Goal: Task Accomplishment & Management: Complete application form

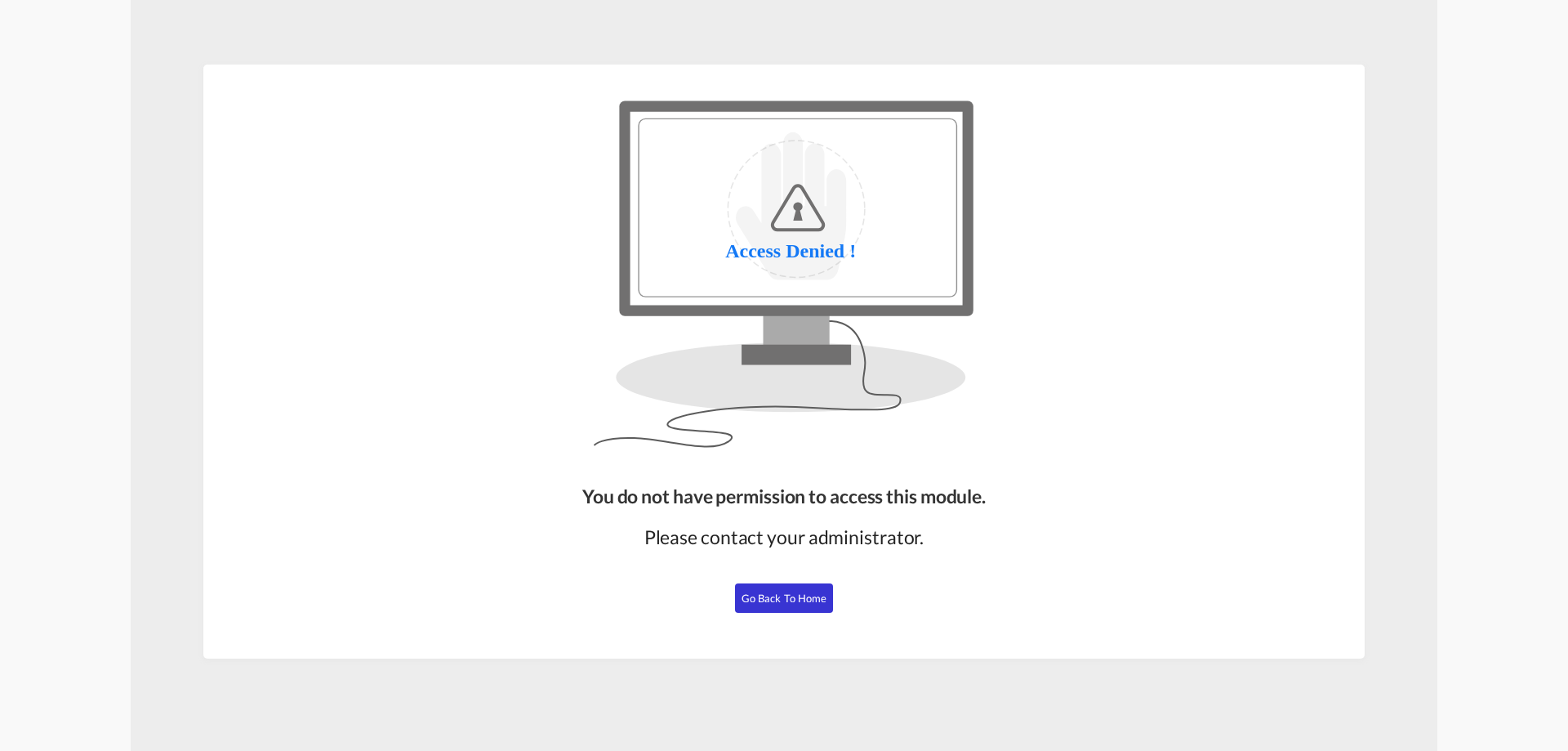
drag, startPoint x: 788, startPoint y: 597, endPoint x: 896, endPoint y: 598, distance: 108.0
click at [789, 597] on span "Go Back to Home" at bounding box center [784, 598] width 86 height 13
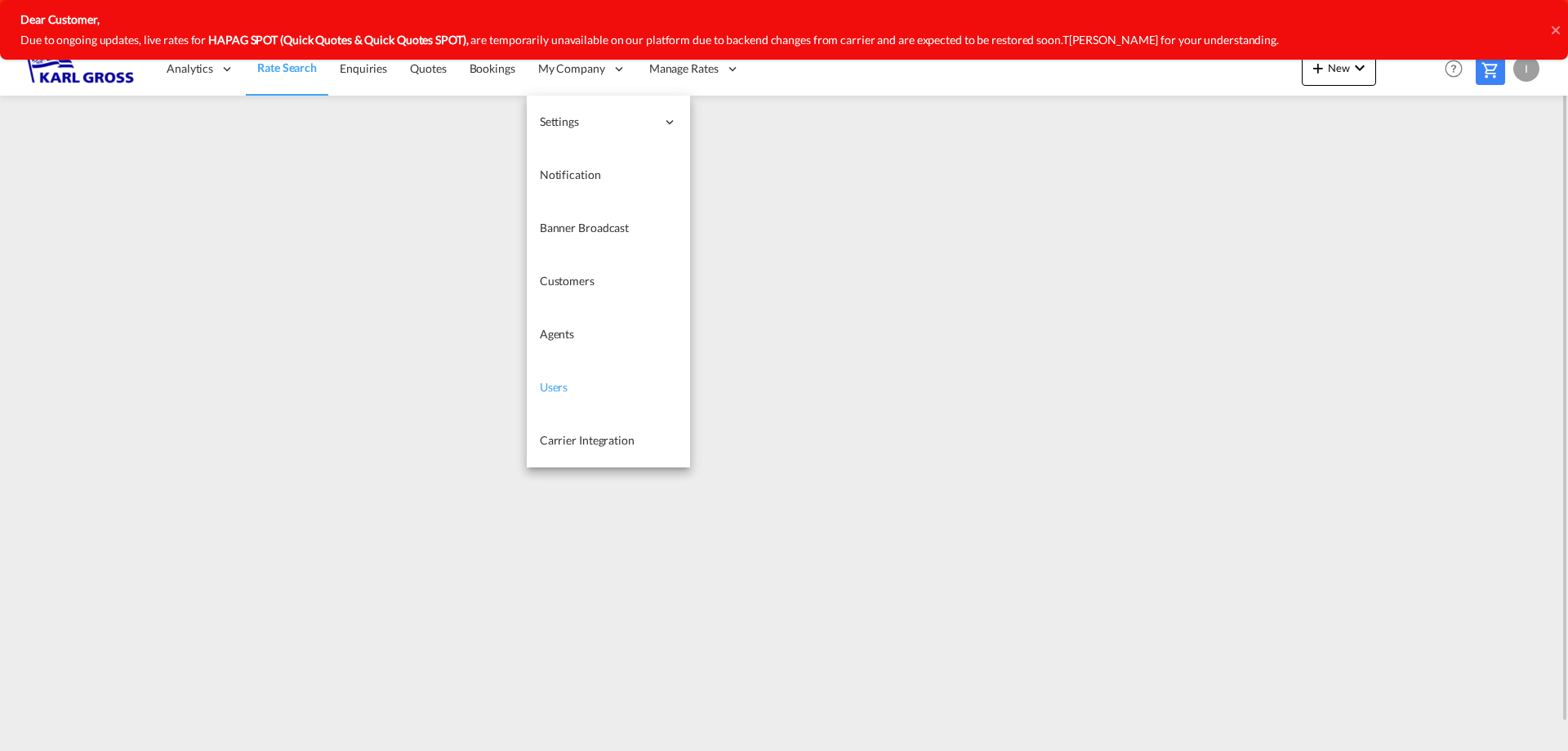
click at [596, 391] on link "Users" at bounding box center [609, 387] width 164 height 53
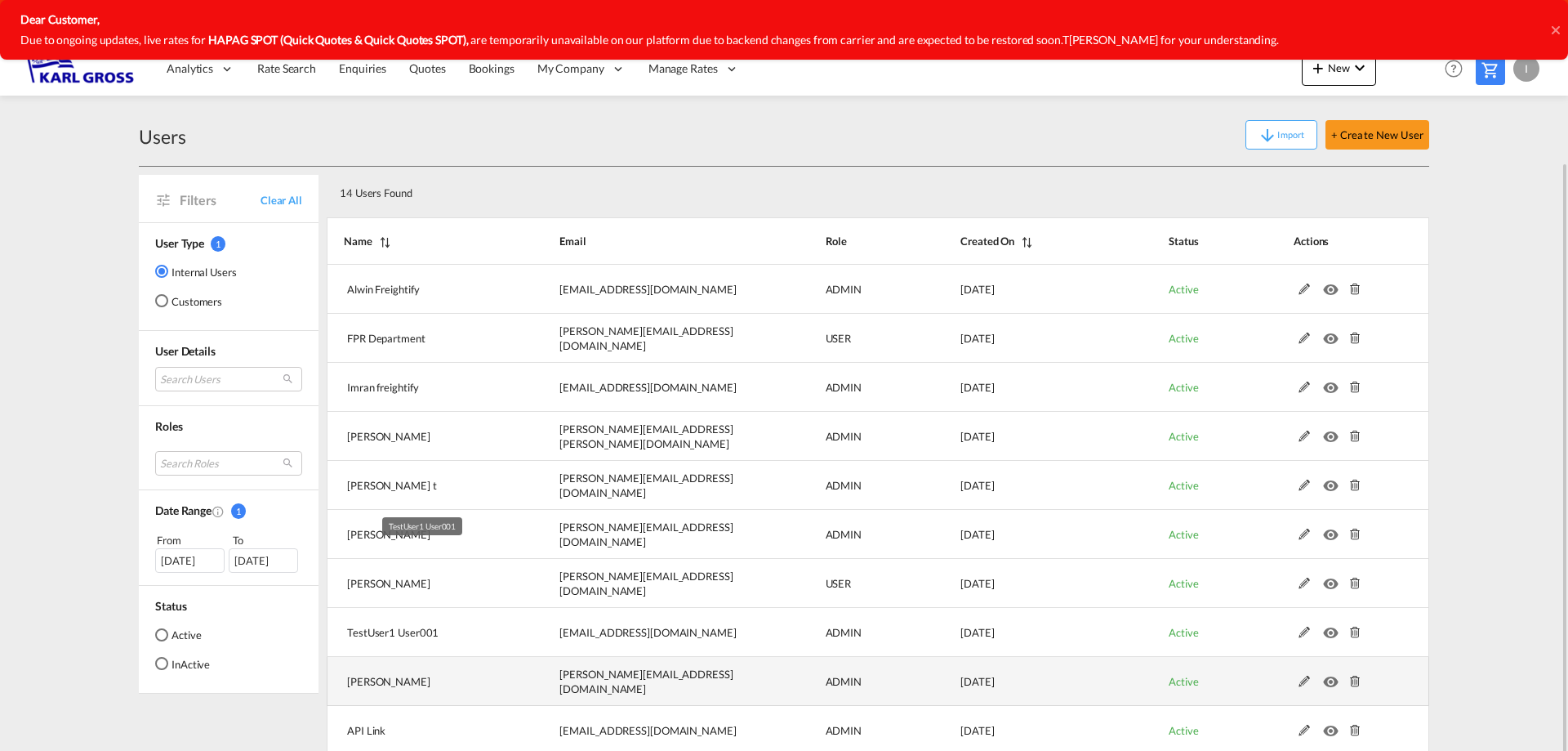
scroll to position [61, 0]
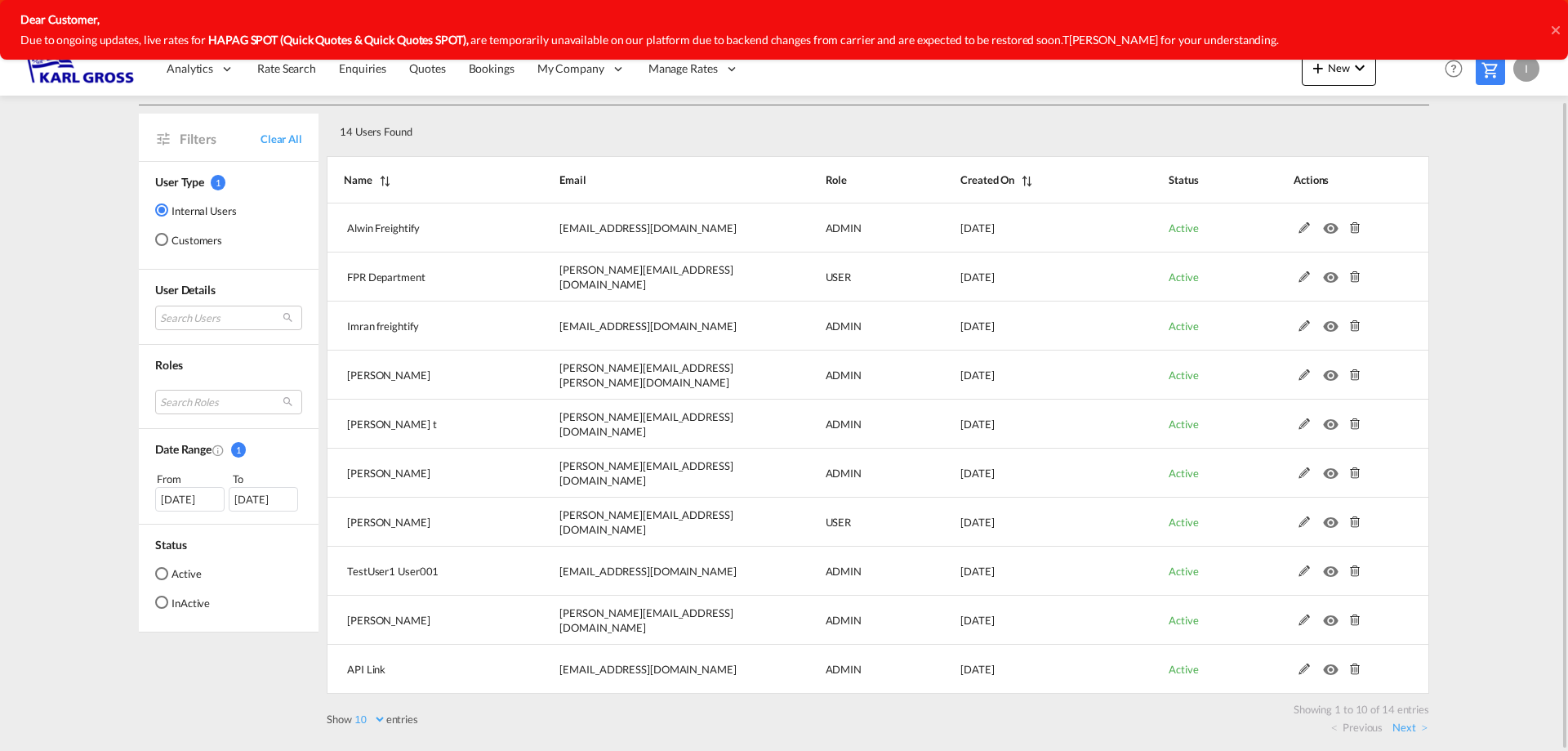
click at [375, 721] on select "10 25 50 100" at bounding box center [369, 720] width 34 height 14
select select "25"
click at [353, 713] on select "10 25 50 100" at bounding box center [369, 720] width 34 height 14
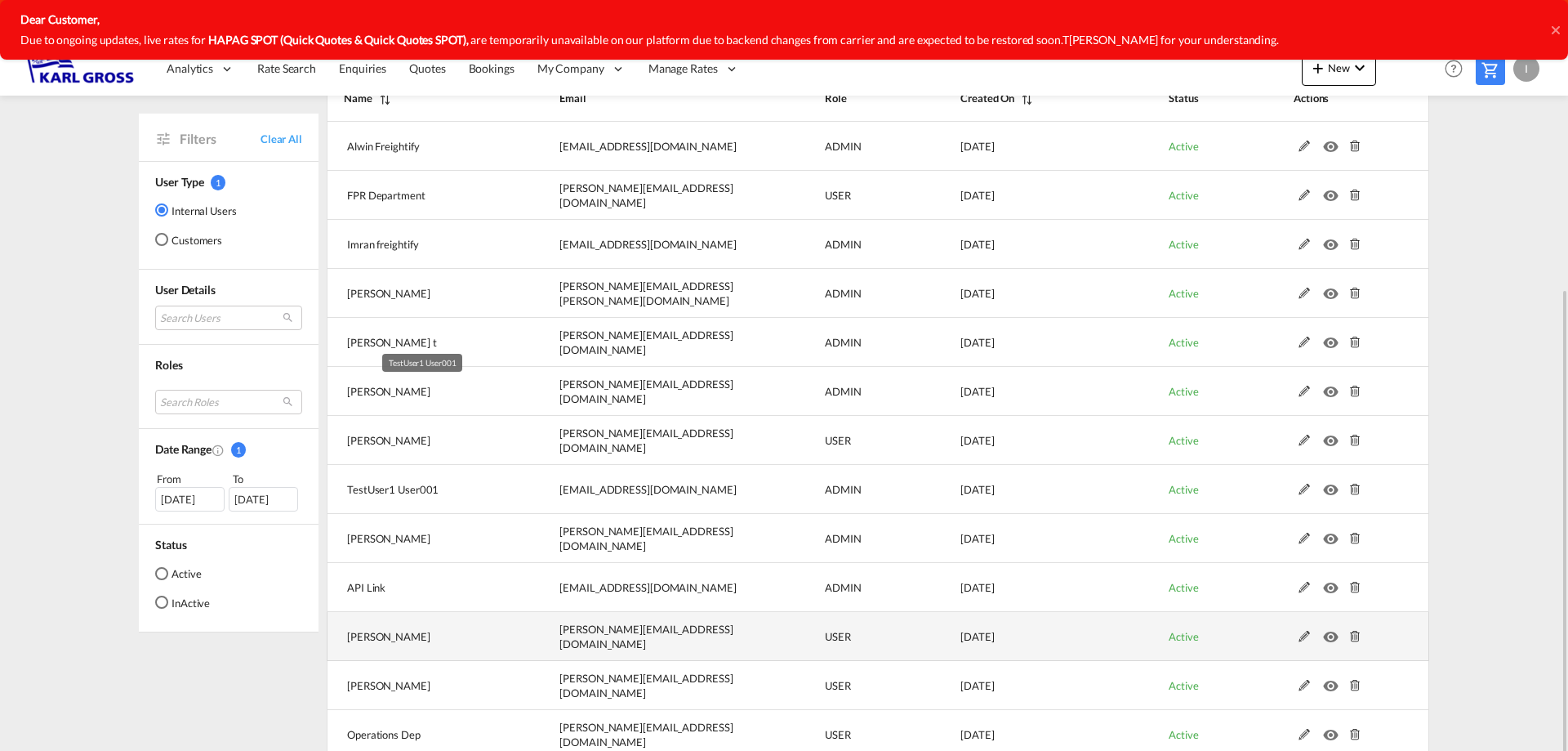
scroll to position [258, 0]
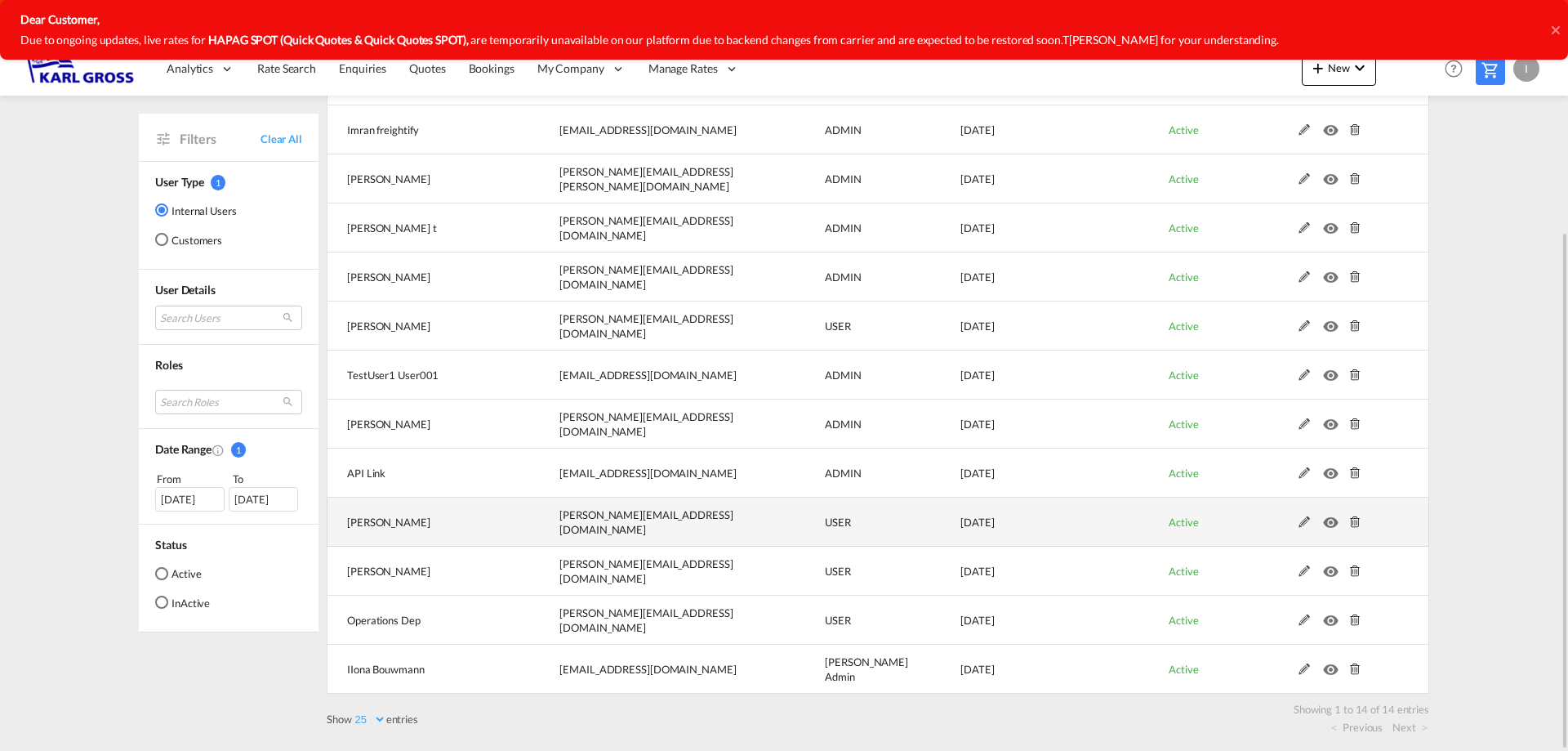
click at [1305, 521] on md-icon at bounding box center [1304, 521] width 21 height 11
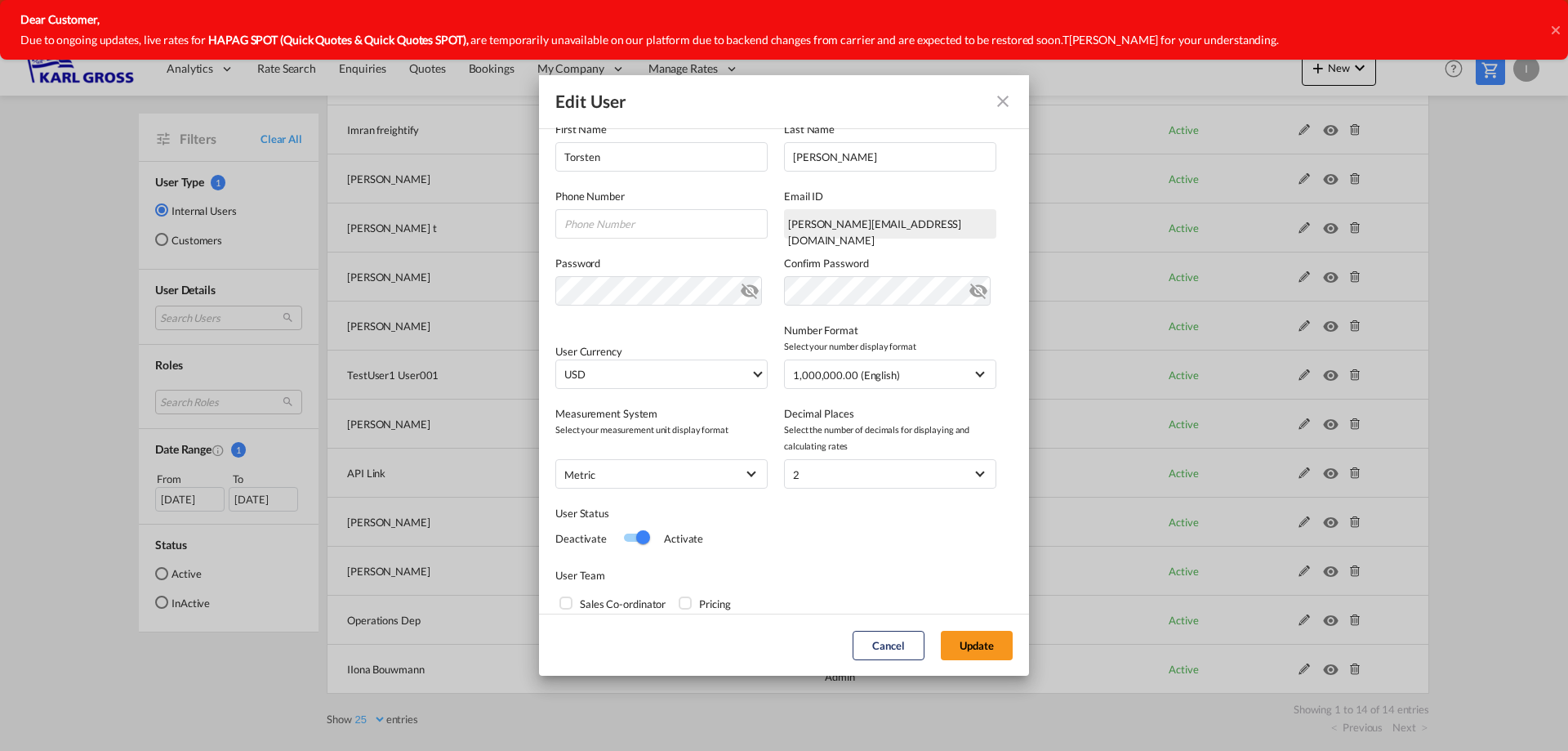
scroll to position [0, 0]
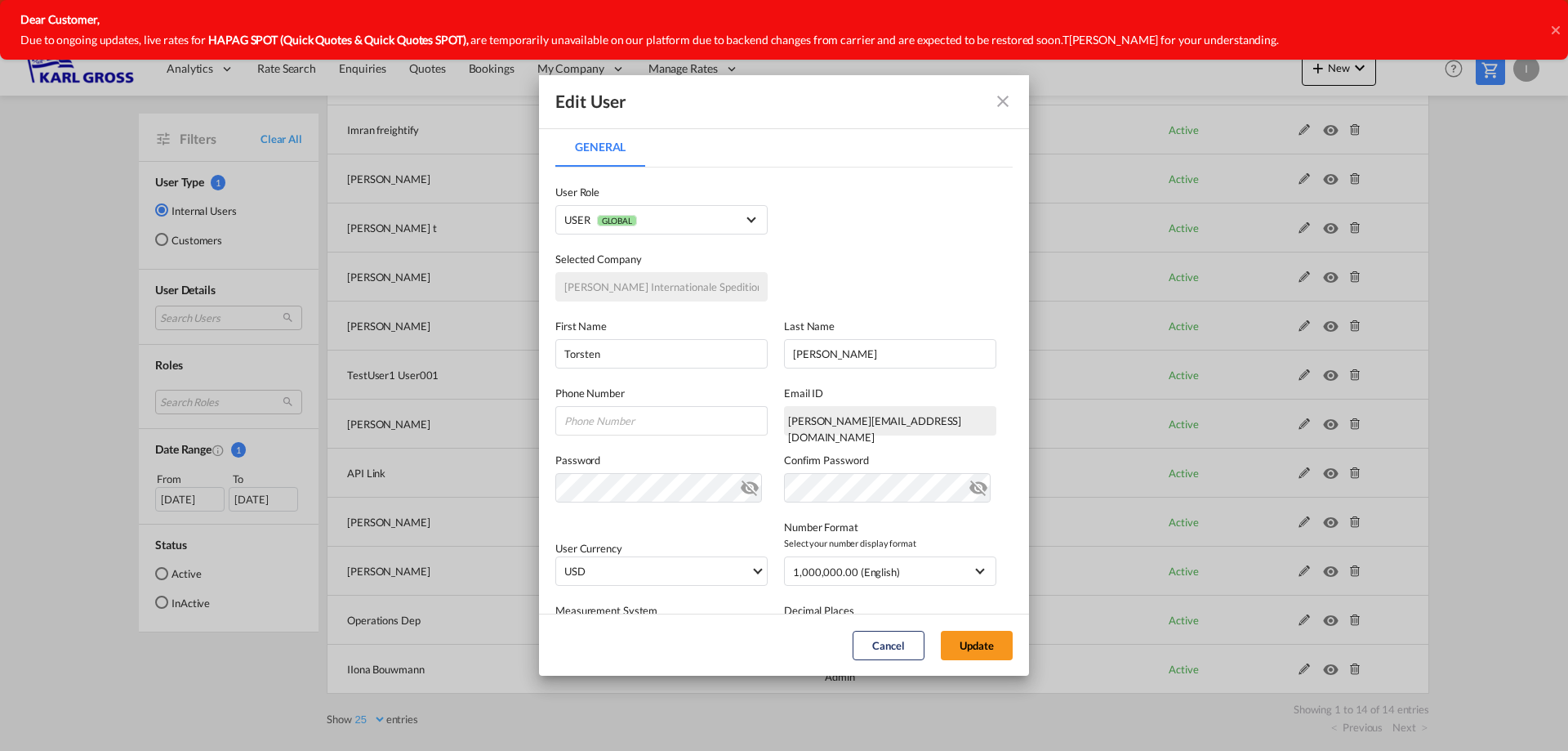
click at [997, 102] on md-icon "icon-close fg-AAA8AD" at bounding box center [1003, 102] width 20 height 20
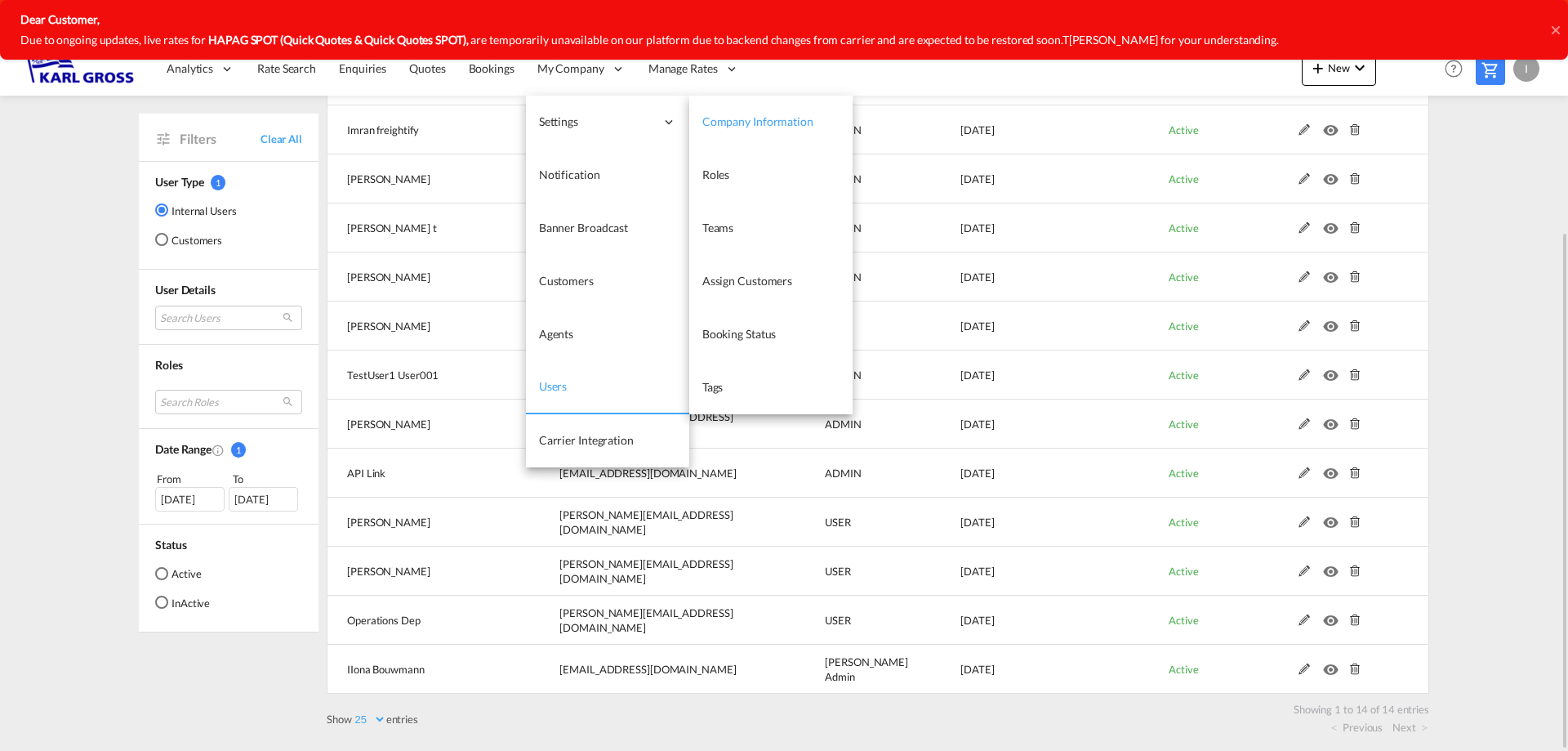
click at [804, 121] on span "Company Information" at bounding box center [758, 122] width 111 height 14
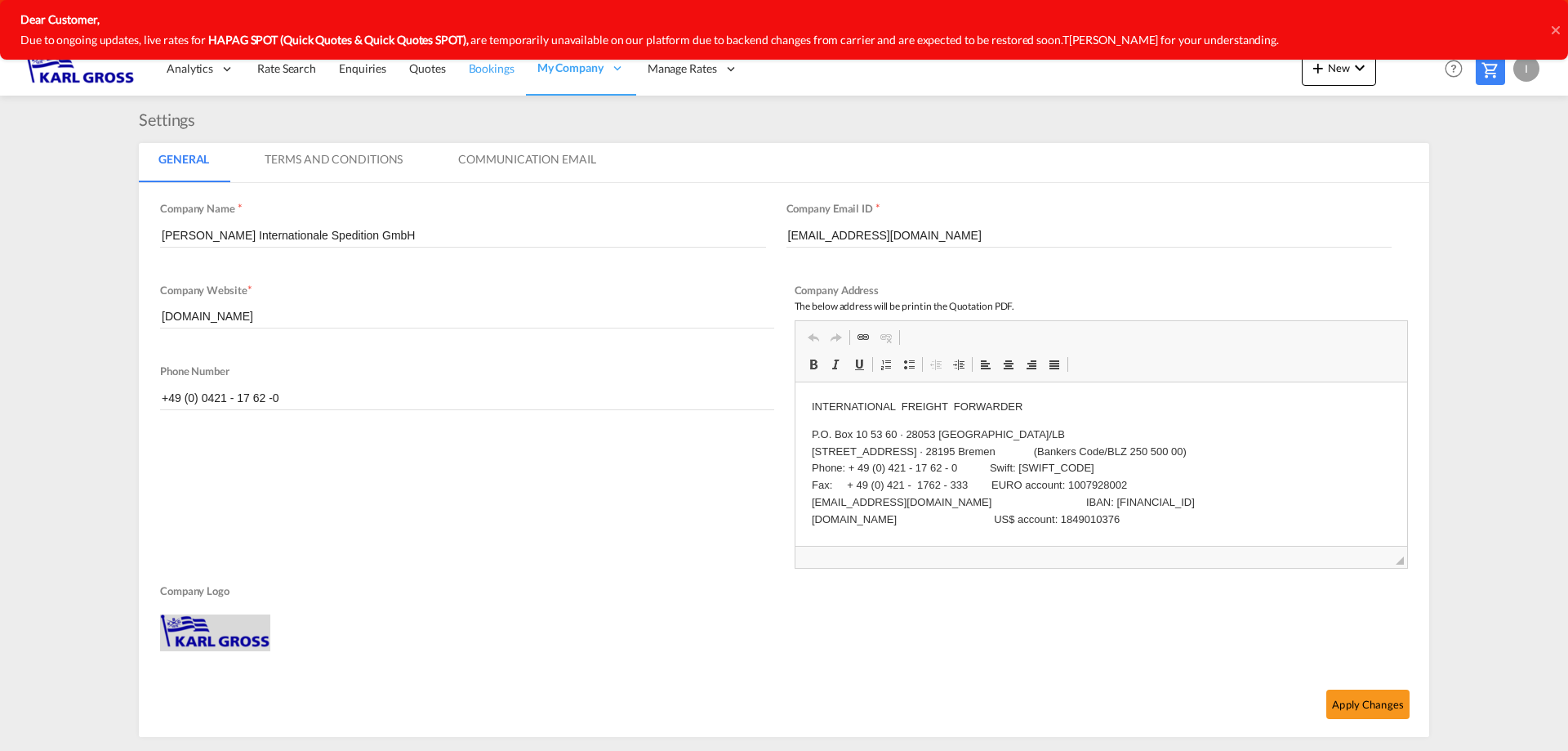
click at [482, 75] on span "Bookings" at bounding box center [492, 68] width 46 height 14
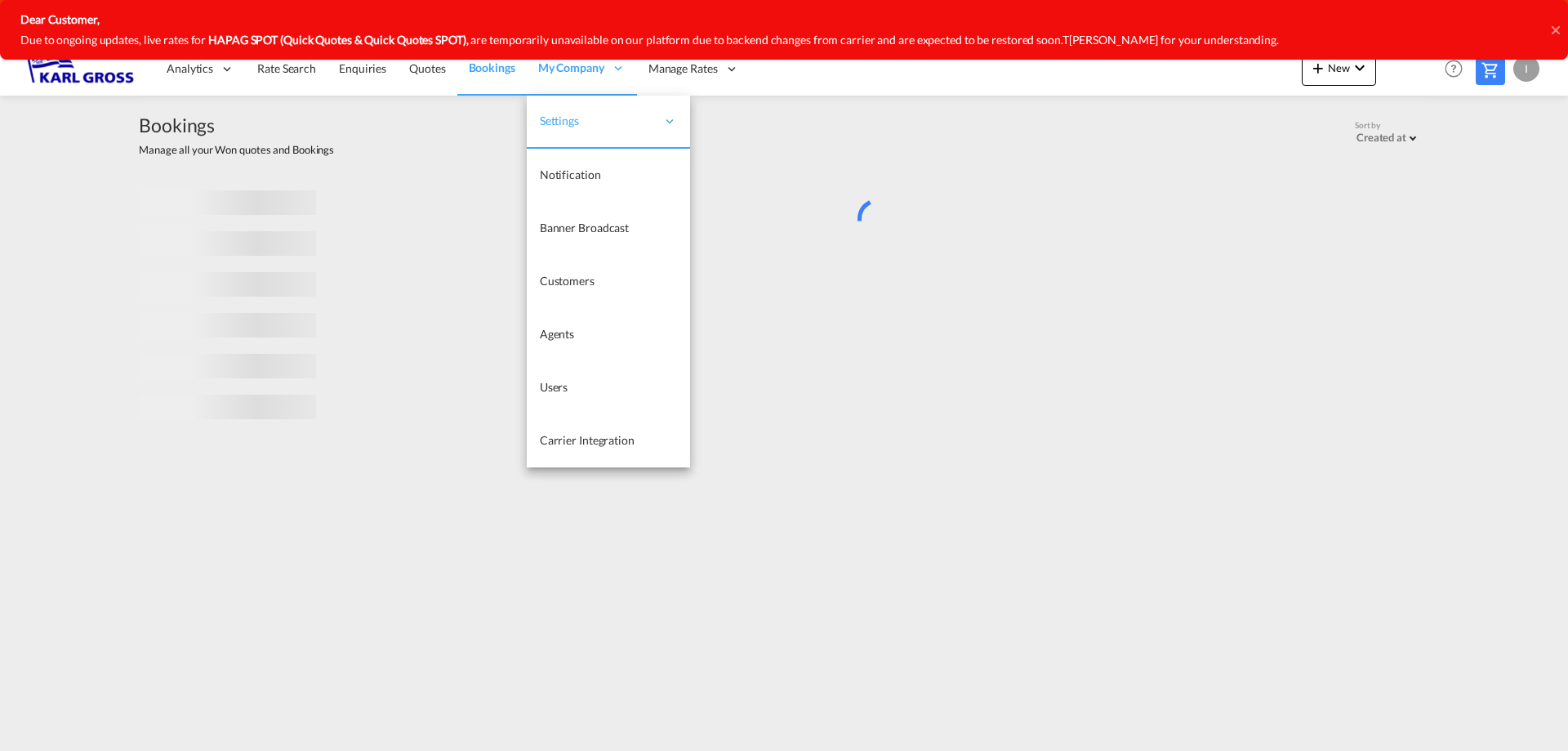
click at [596, 69] on span "My Company" at bounding box center [571, 68] width 66 height 16
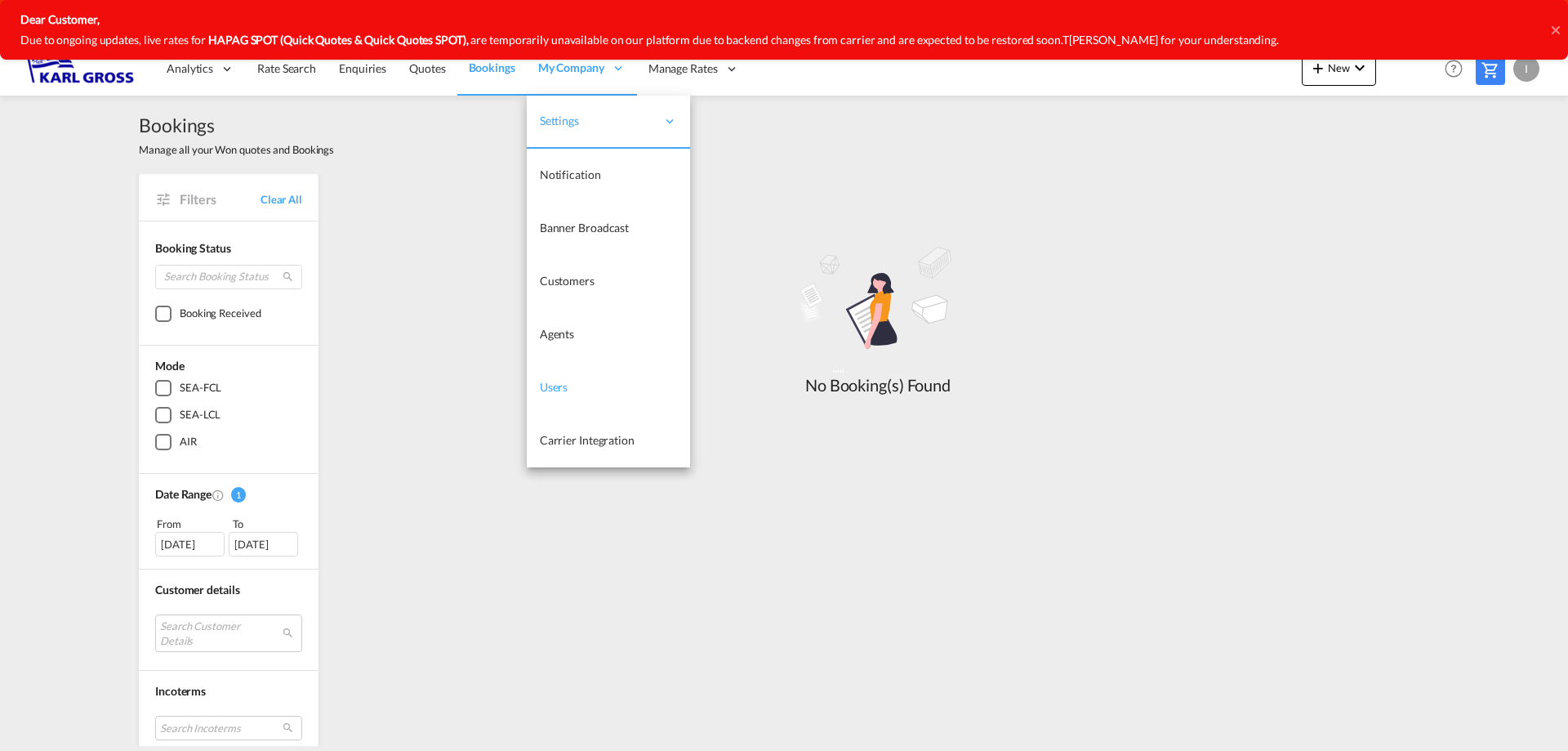
click at [623, 394] on link "Users" at bounding box center [609, 387] width 164 height 53
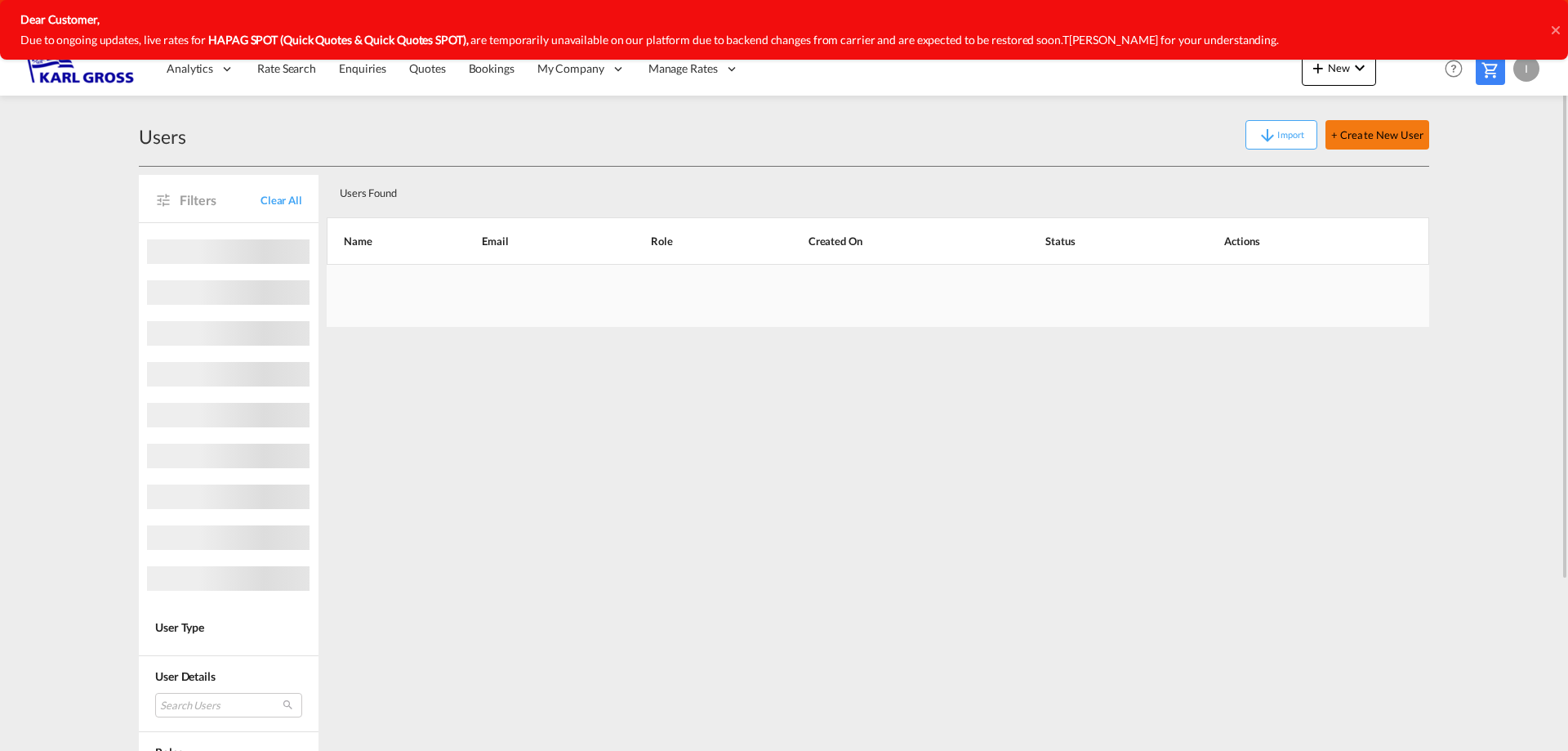
click at [1363, 142] on button "+ Create New User" at bounding box center [1377, 134] width 104 height 29
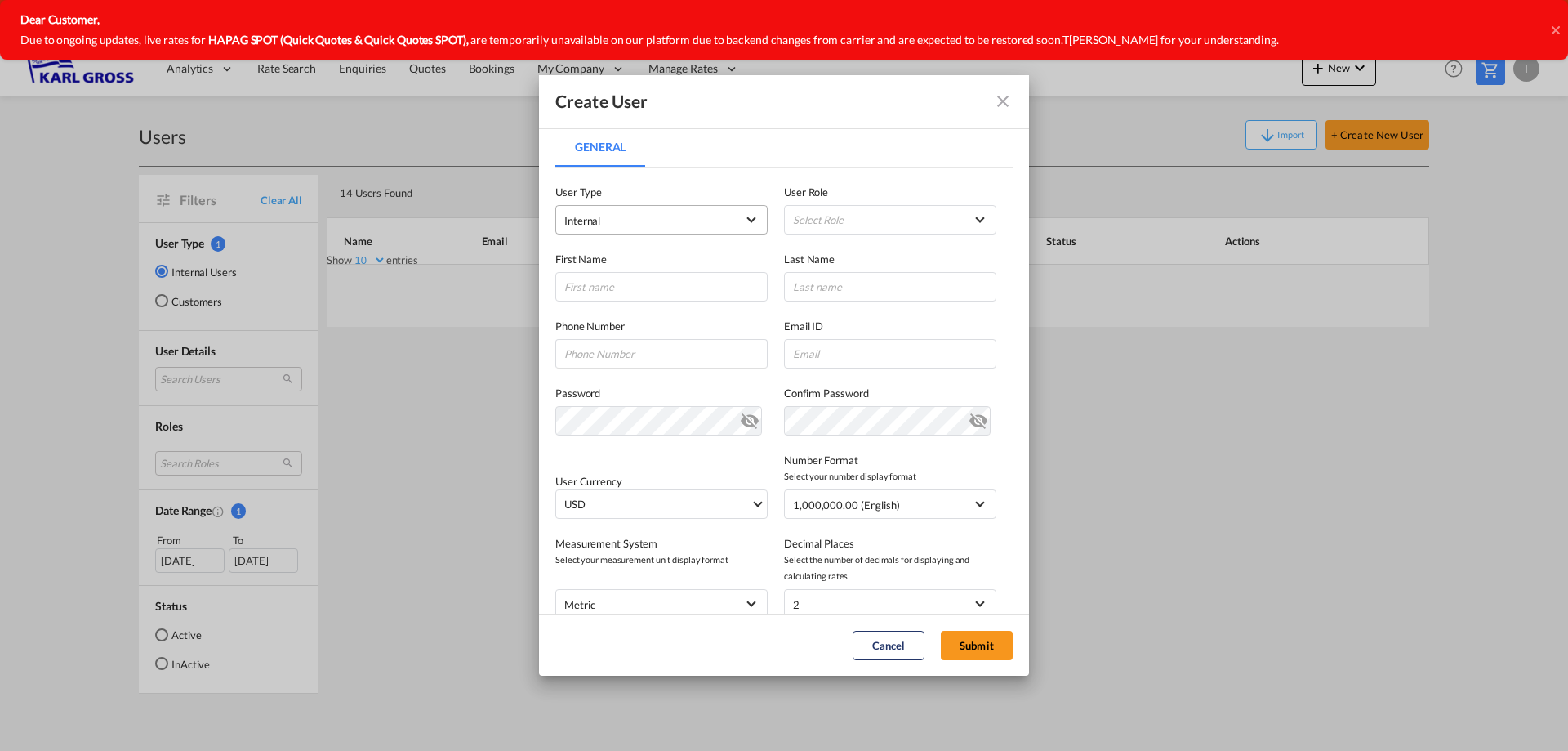
click at [633, 226] on span "Internal" at bounding box center [650, 221] width 172 height 16
click at [633, 226] on md-option "Internal" at bounding box center [660, 220] width 215 height 39
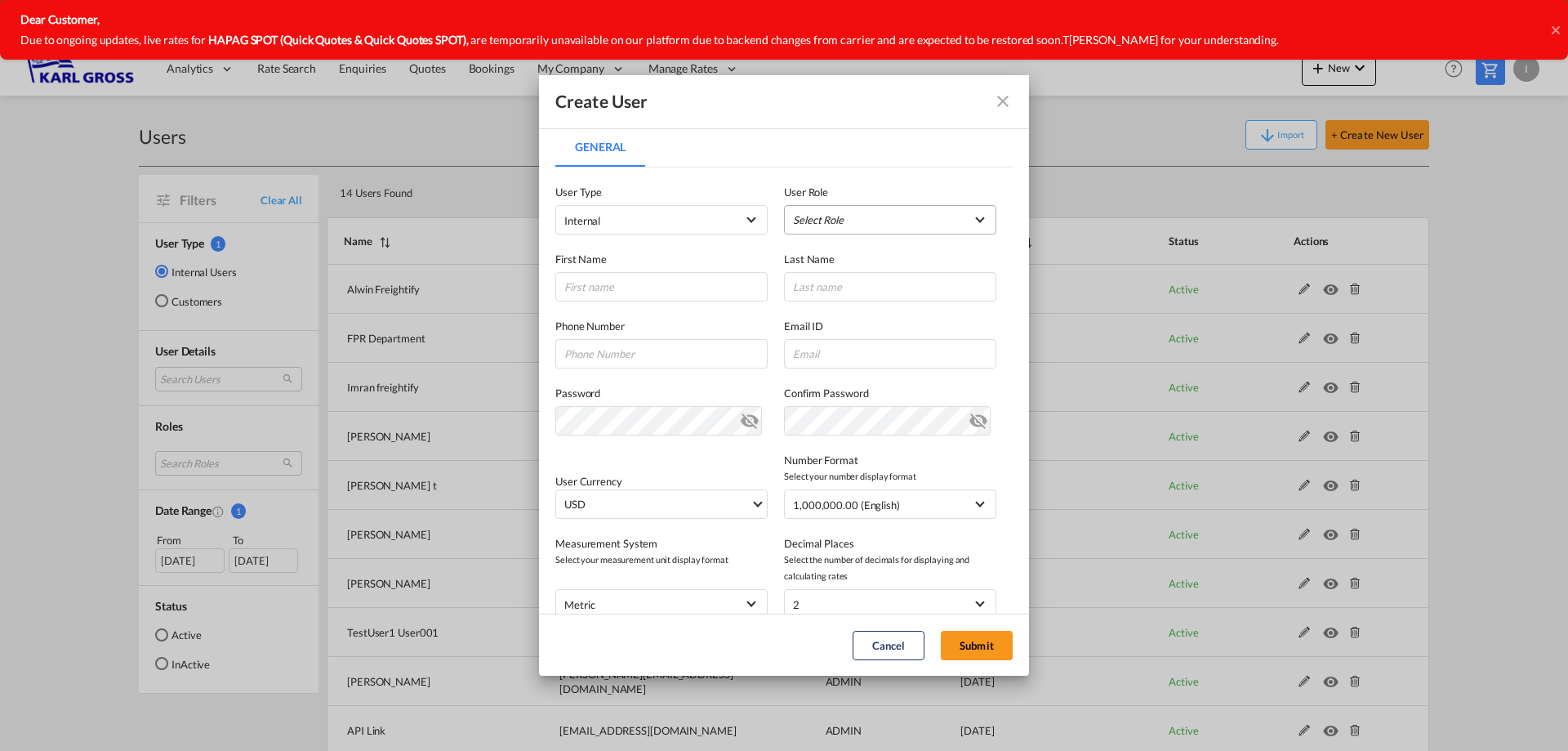
click at [814, 219] on md-select "Select Role ADMIN GLOBAL Essentials Admin GLOBAL Essentials Manager GLOBAL Esse…" at bounding box center [890, 219] width 213 height 29
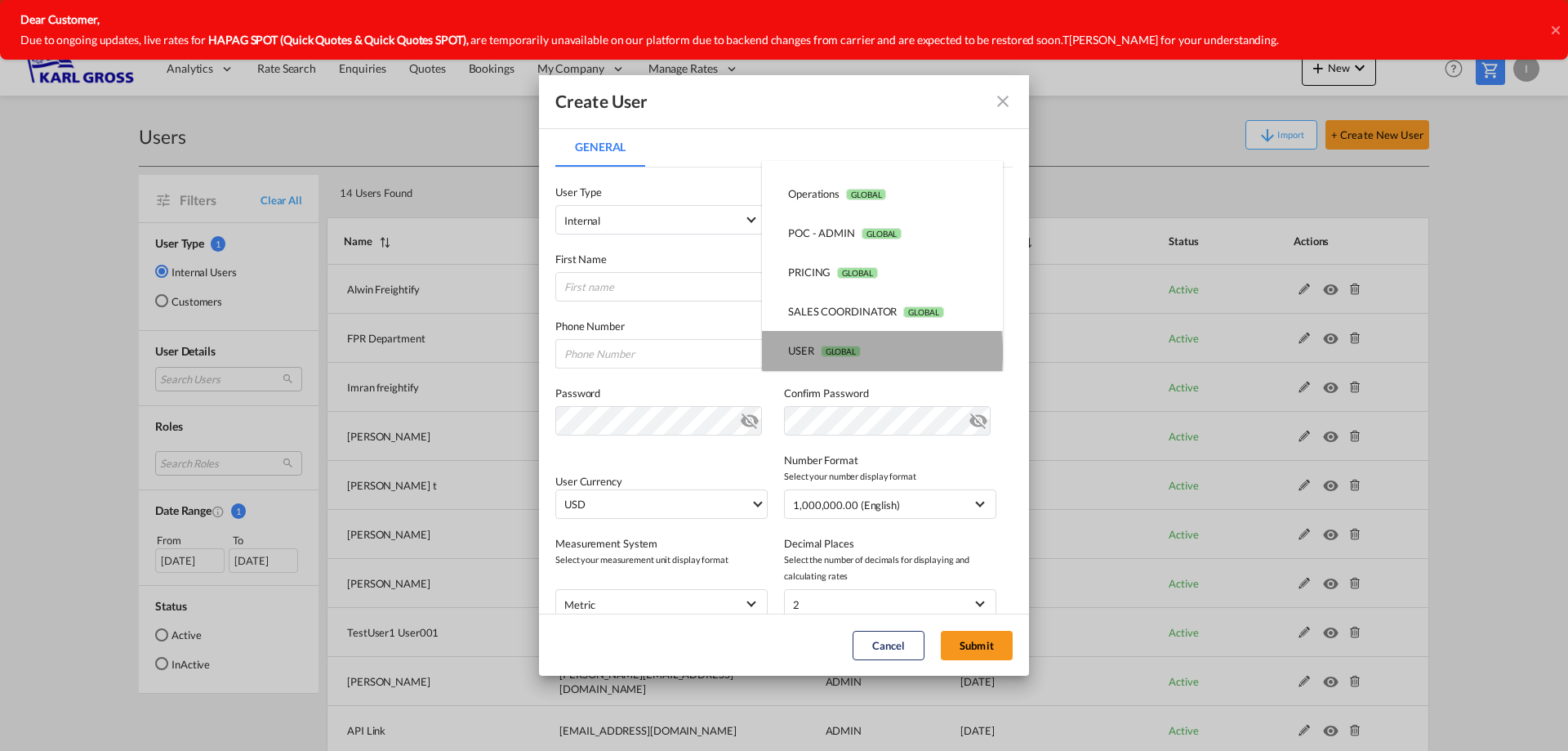
click at [856, 353] on span "GLOBAL" at bounding box center [840, 351] width 40 height 11
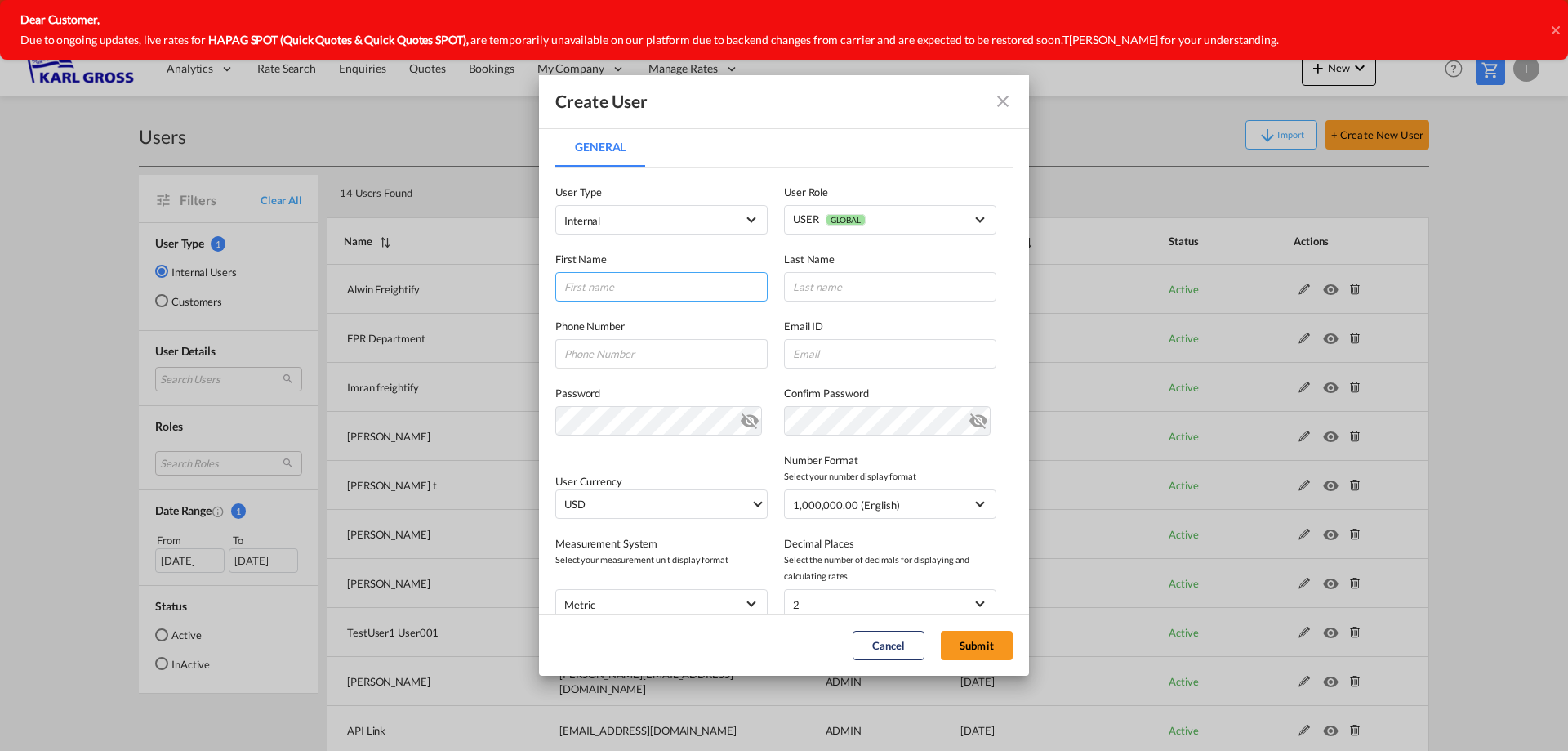
click at [664, 291] on input "General General ..." at bounding box center [661, 287] width 213 height 29
type input "Michael"
click at [834, 282] on input "General General ..." at bounding box center [890, 287] width 213 height 29
type input "Zebisch"
click at [825, 362] on input "General General ..." at bounding box center [890, 354] width 213 height 29
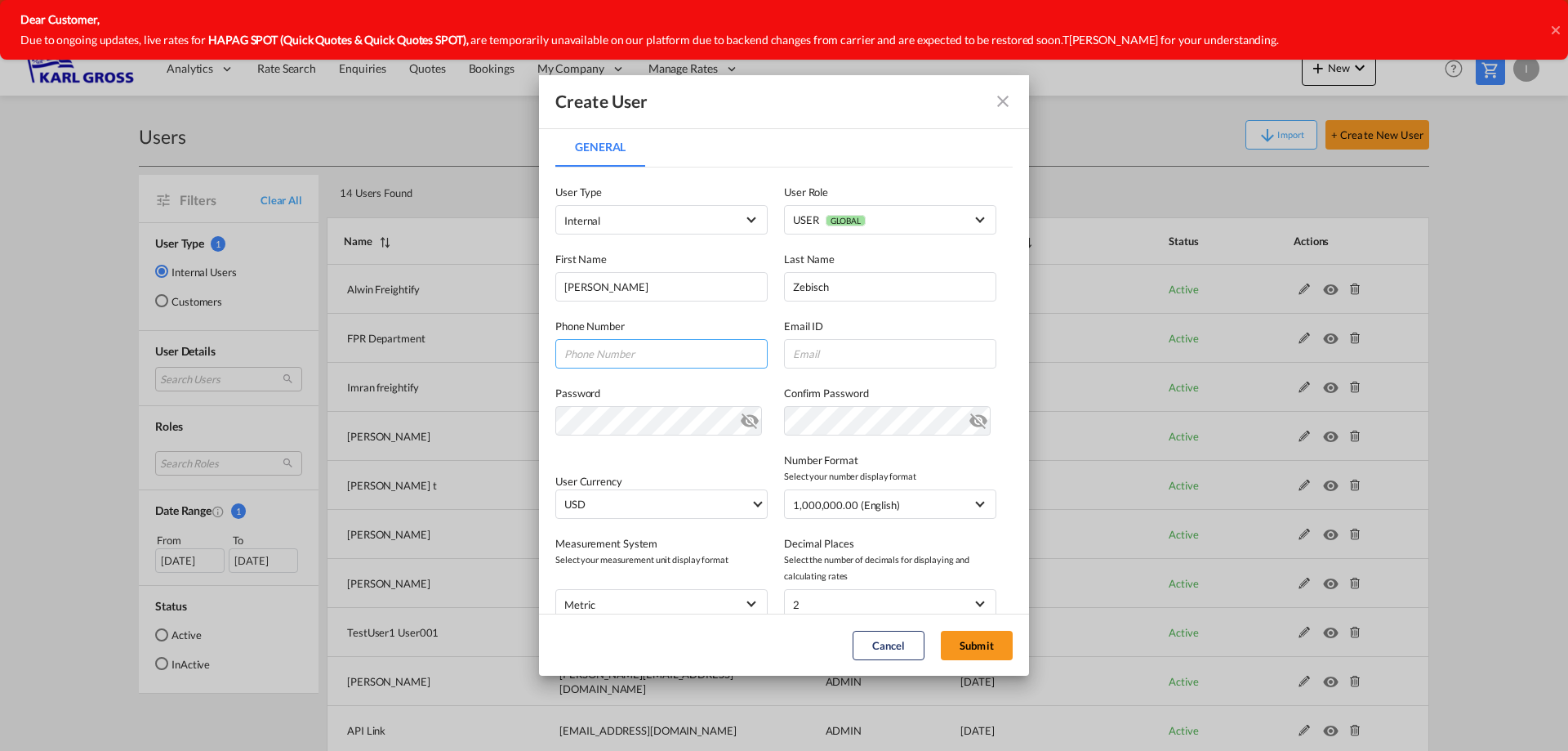
click at [669, 360] on input "General General ..." at bounding box center [661, 354] width 213 height 29
click at [624, 360] on input "General General ..." at bounding box center [661, 354] width 213 height 29
paste input "01August2025to31January202"
drag, startPoint x: 731, startPoint y: 358, endPoint x: 468, endPoint y: 349, distance: 263.2
click at [468, 349] on div "Create User General General User Type Internal User Role USER GLOBAL First Name…" at bounding box center [784, 376] width 1568 height 751
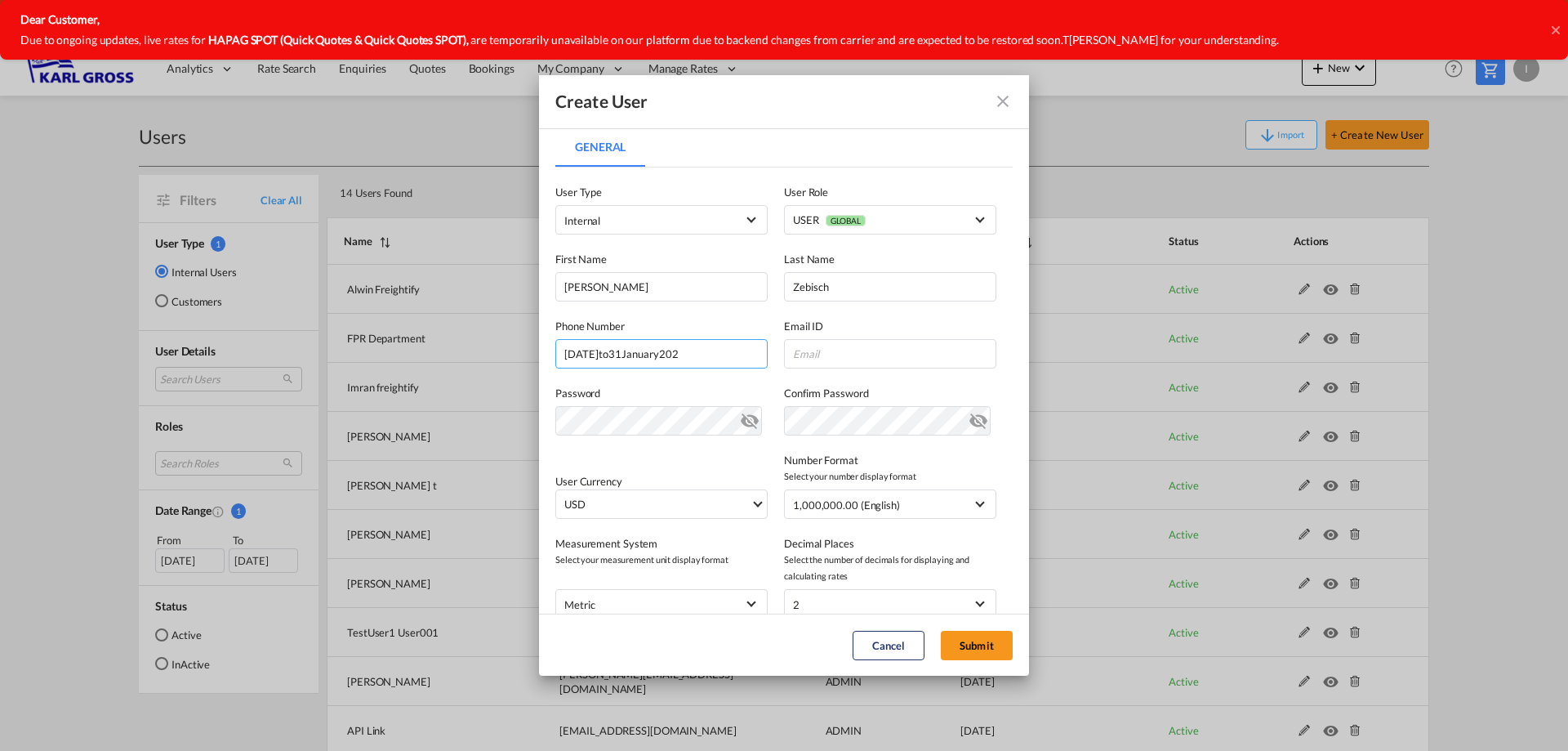
paste input "+49 (0) 941 - 89 96 354 -38"
type input "+49 (0) 941 - 89 96 354 -38"
click at [811, 358] on input "General General ..." at bounding box center [890, 354] width 213 height 29
click at [855, 349] on input "General General ..." at bounding box center [890, 354] width 213 height 29
paste input "m.zebisch@karlgross.de"
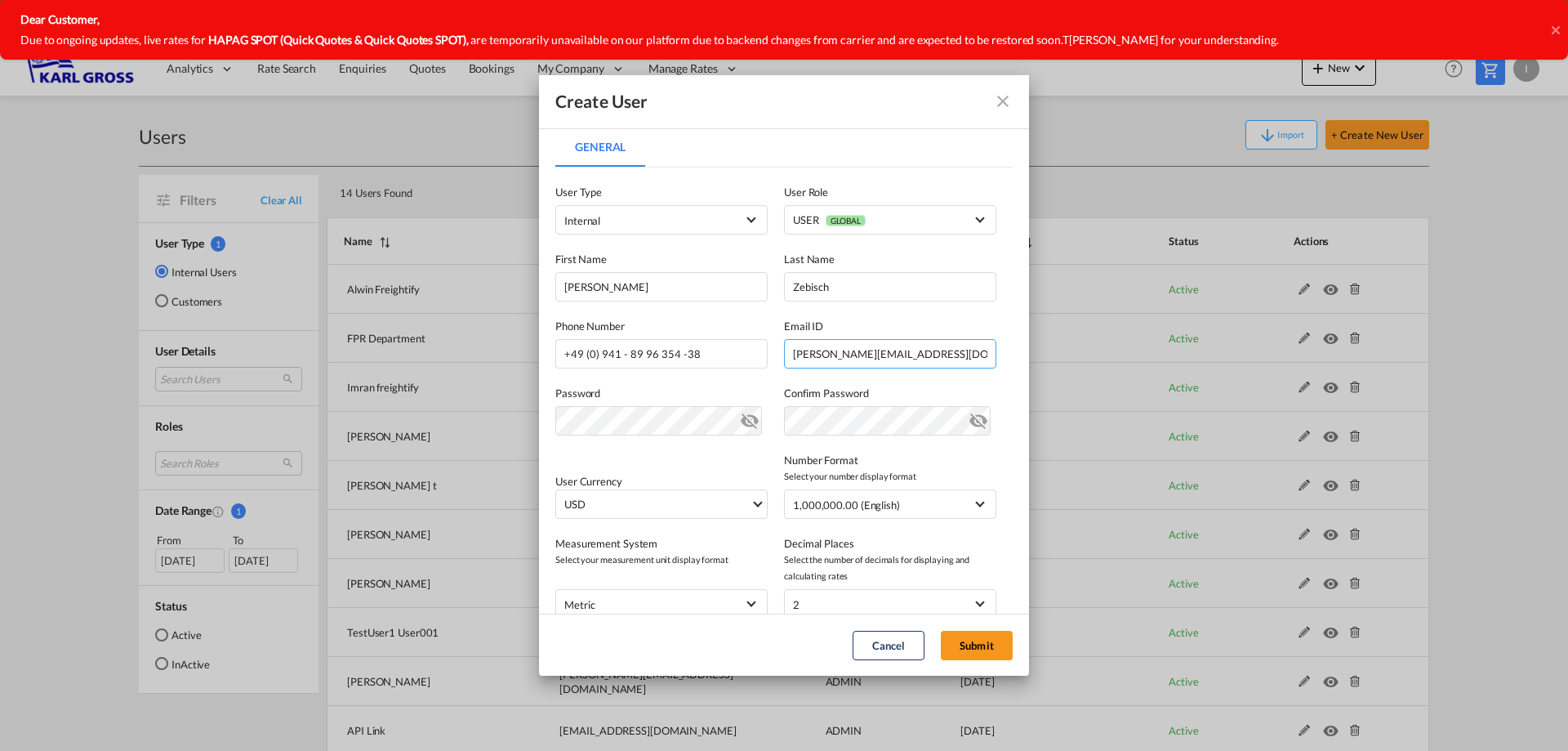
type input "m.zebisch@karlgross.de"
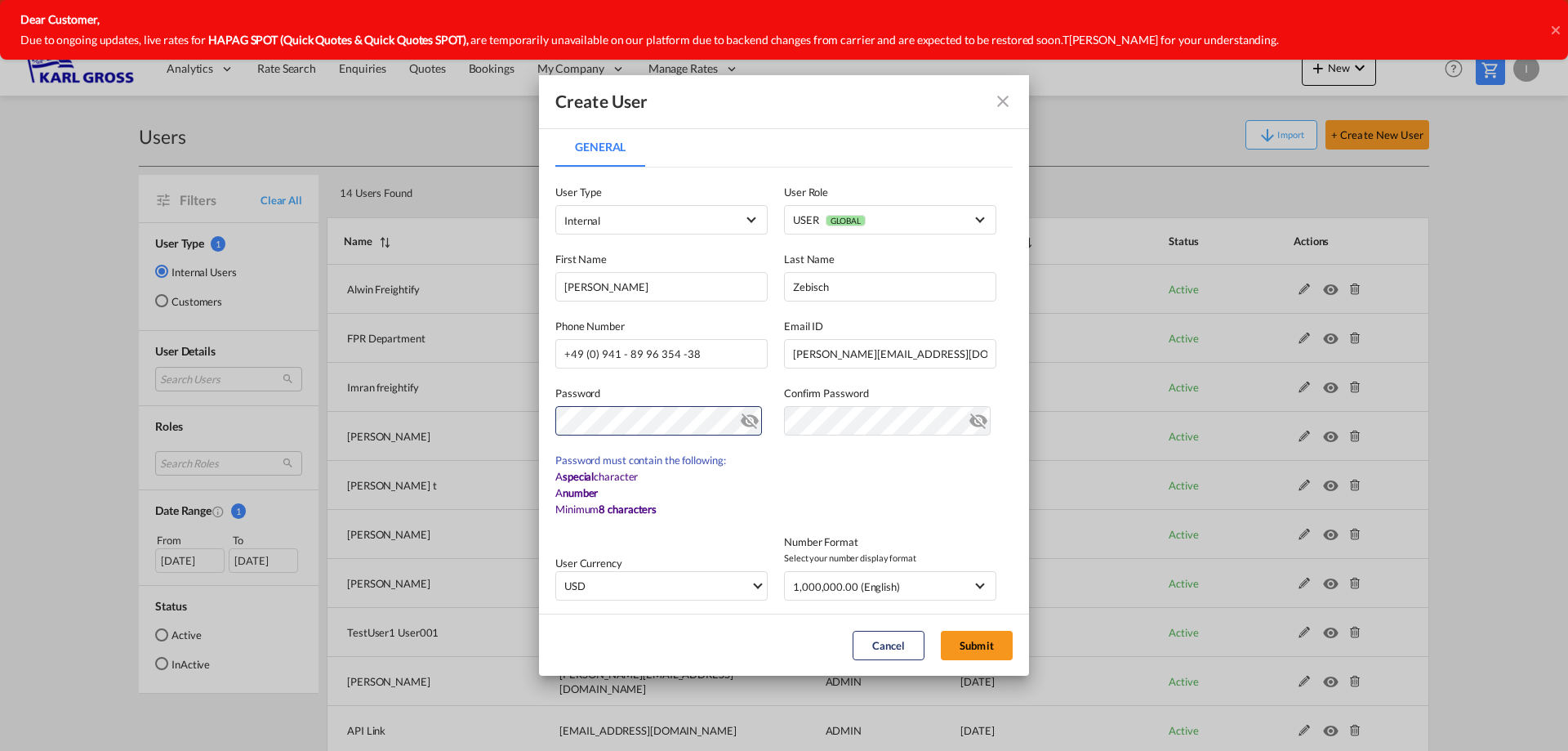
click at [861, 465] on md-content "User Type Internal User Role USER GLOBAL First Name Michael Last Name Zebisch P…" at bounding box center [784, 504] width 457 height 673
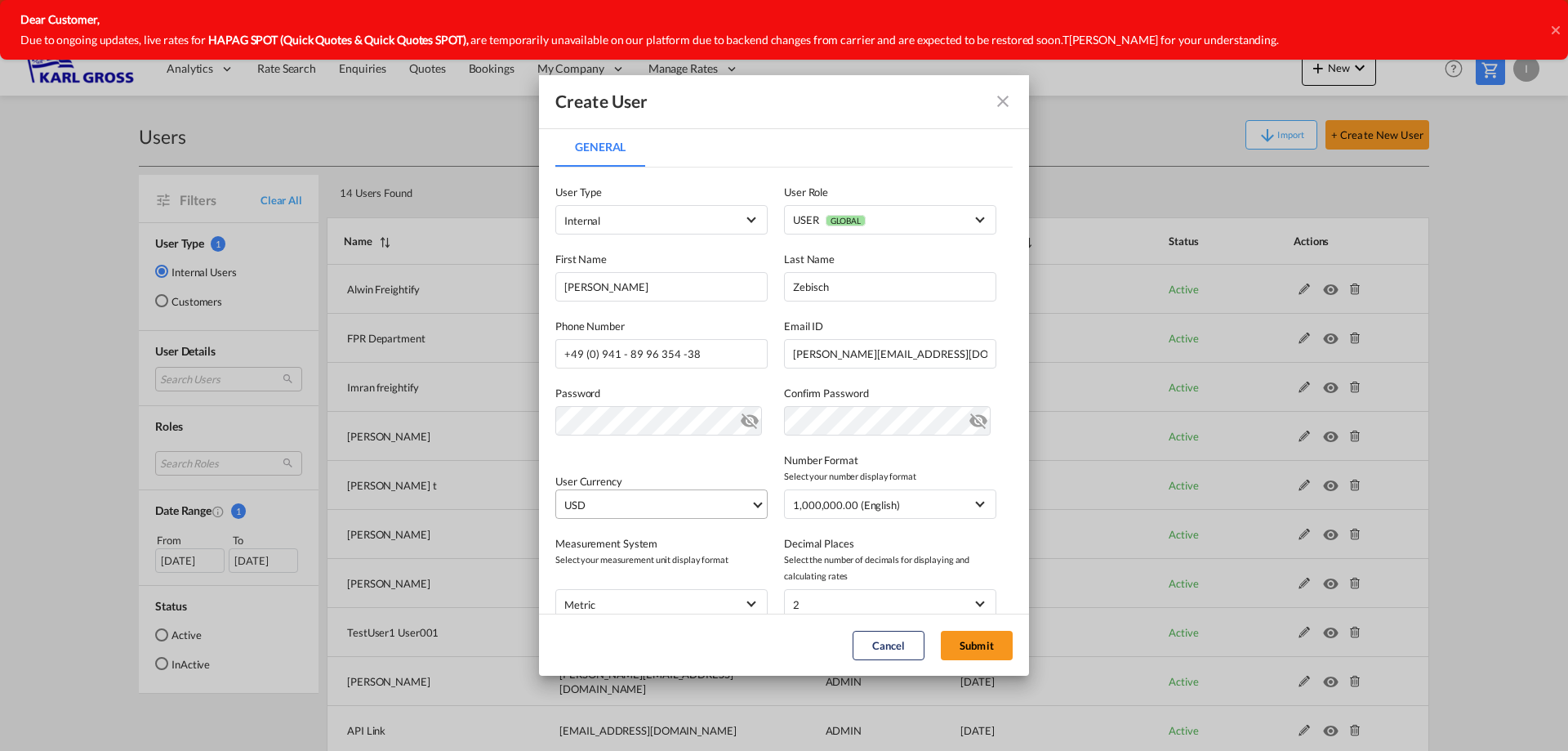
click at [659, 514] on md-select-value "USD" at bounding box center [665, 504] width 205 height 28
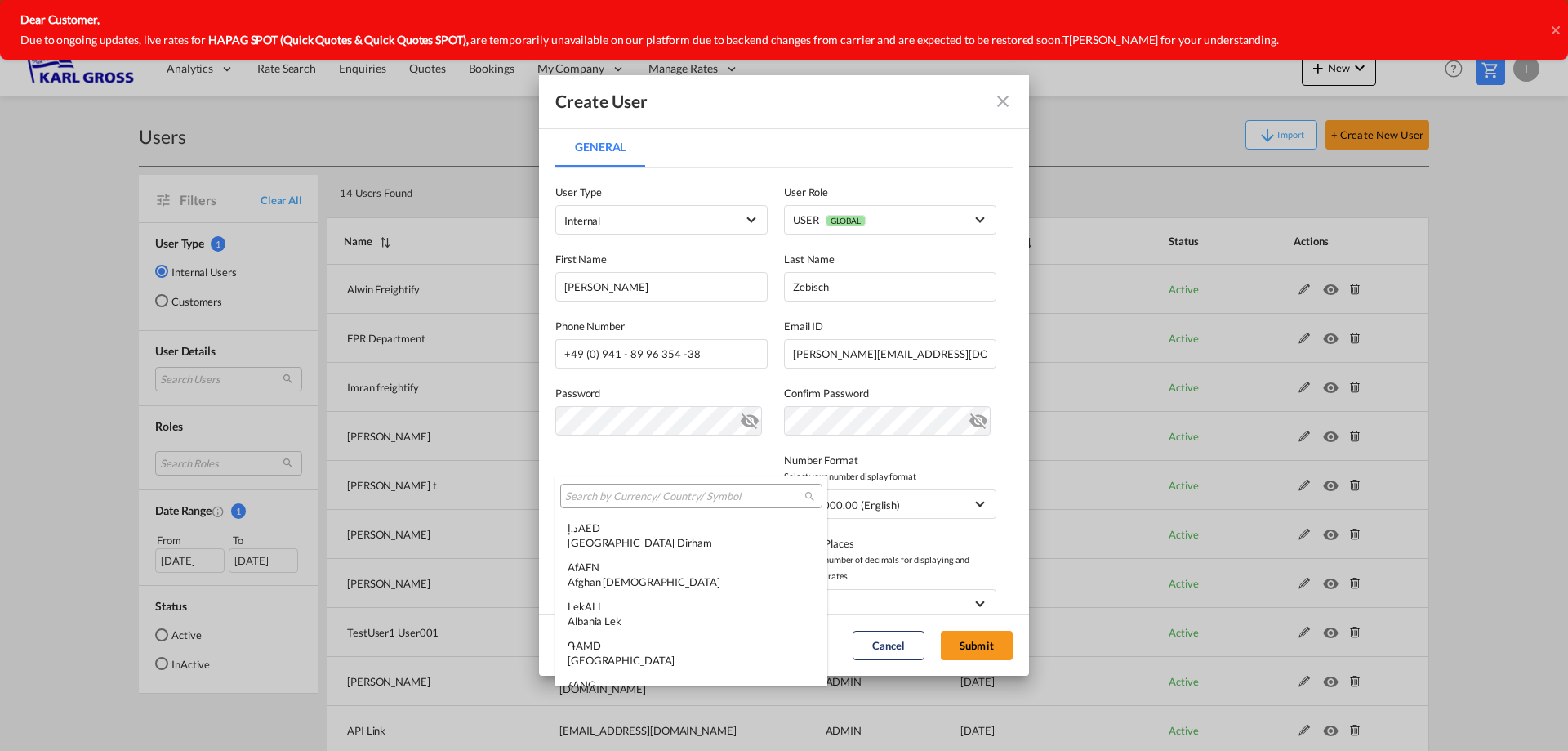
scroll to position [5642, 0]
click at [659, 514] on md-select-header at bounding box center [691, 495] width 272 height 39
click at [996, 506] on md-backdrop at bounding box center [784, 376] width 1568 height 751
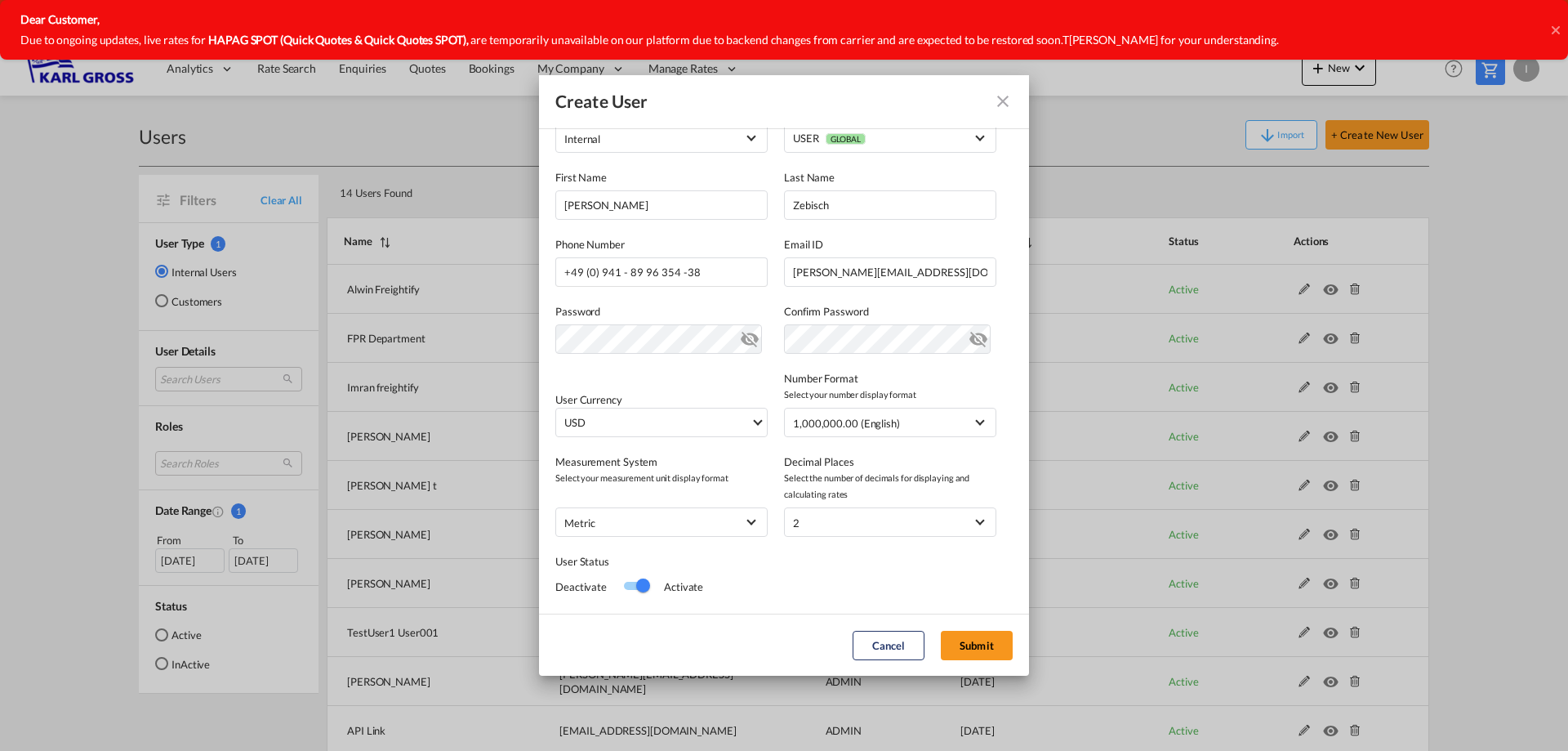
scroll to position [161, 0]
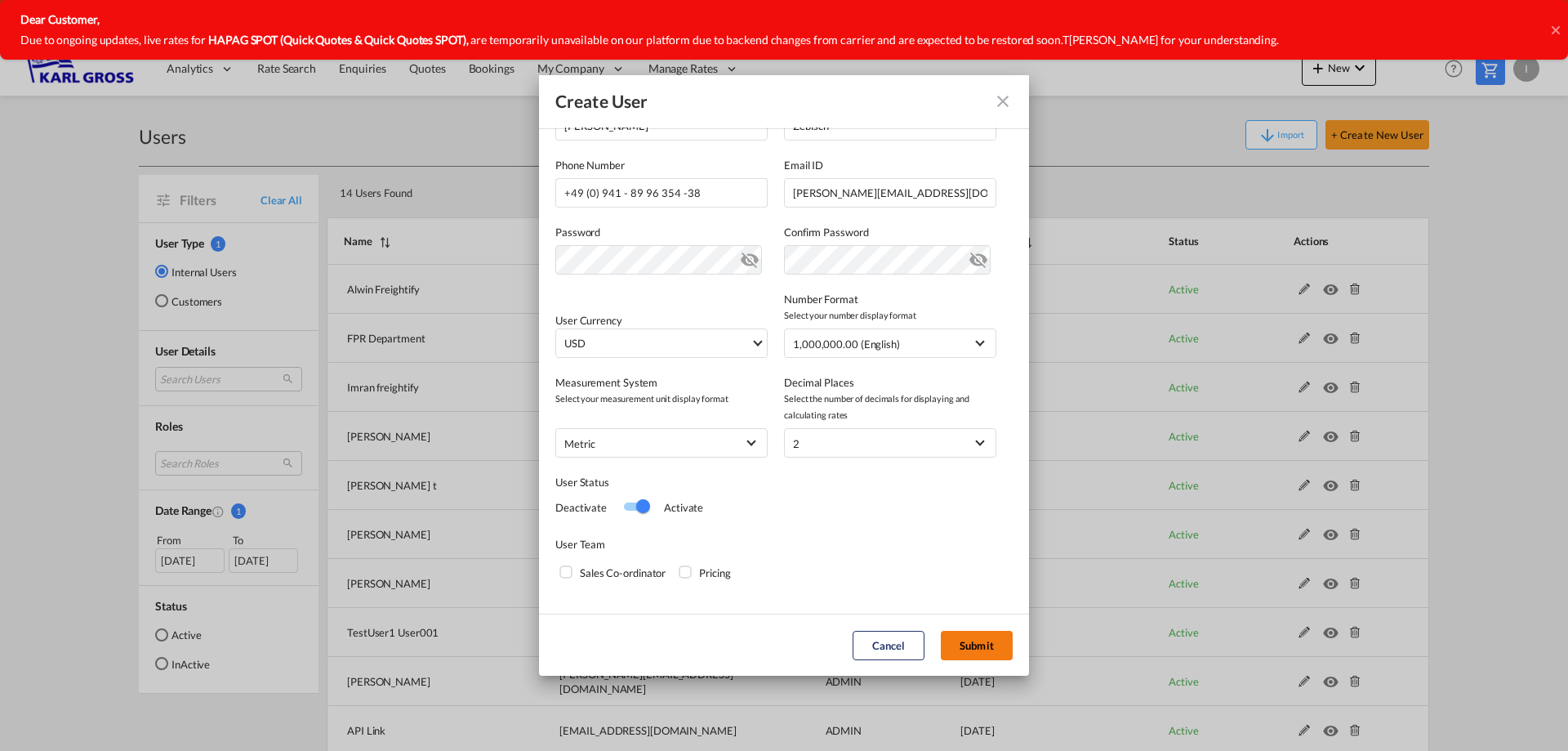
click at [977, 646] on button "Submit" at bounding box center [977, 645] width 72 height 29
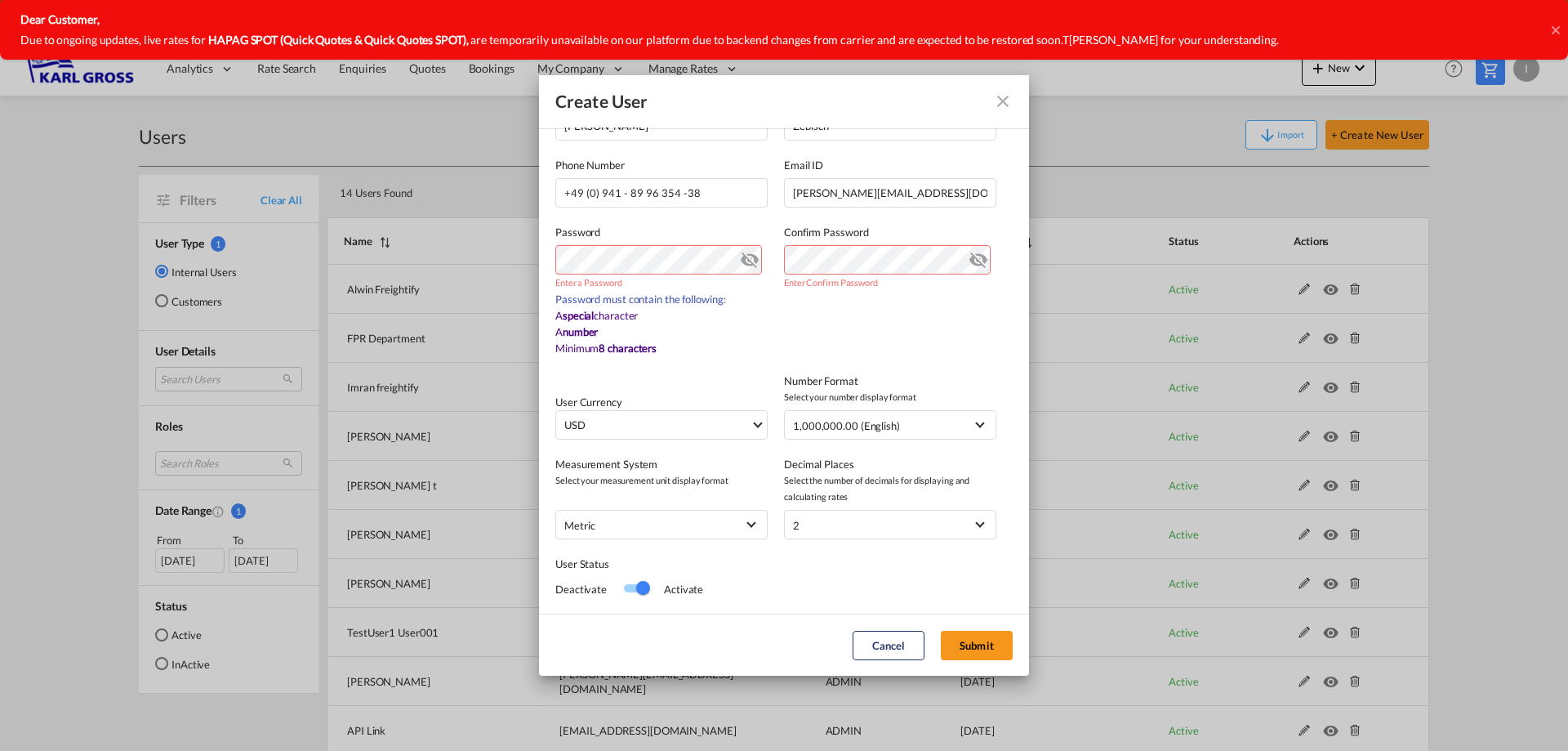
click at [585, 369] on md-content "User Type Internal User Role USER GLOBAL First Name Michael Last Name Zebisch P…" at bounding box center [784, 344] width 457 height 673
click at [879, 309] on md-content "User Type Internal User Role USER GLOBAL First Name Michael Last Name Zebisch P…" at bounding box center [784, 344] width 457 height 673
click at [419, 259] on div "Create User General General User Type Internal User Role USER GLOBAL First Name…" at bounding box center [784, 376] width 1568 height 751
click at [892, 644] on button "Cancel" at bounding box center [888, 645] width 72 height 29
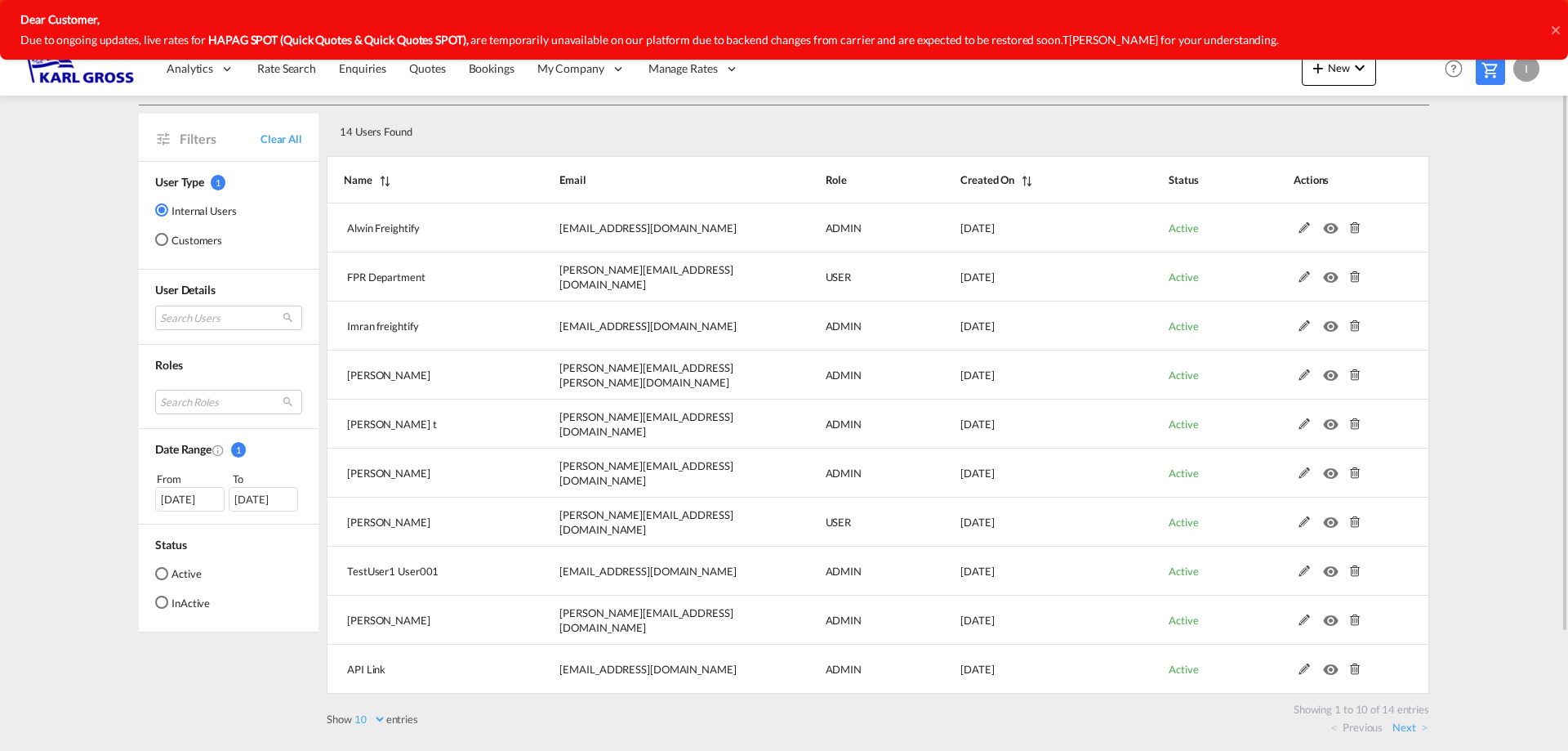
scroll to position [0, 0]
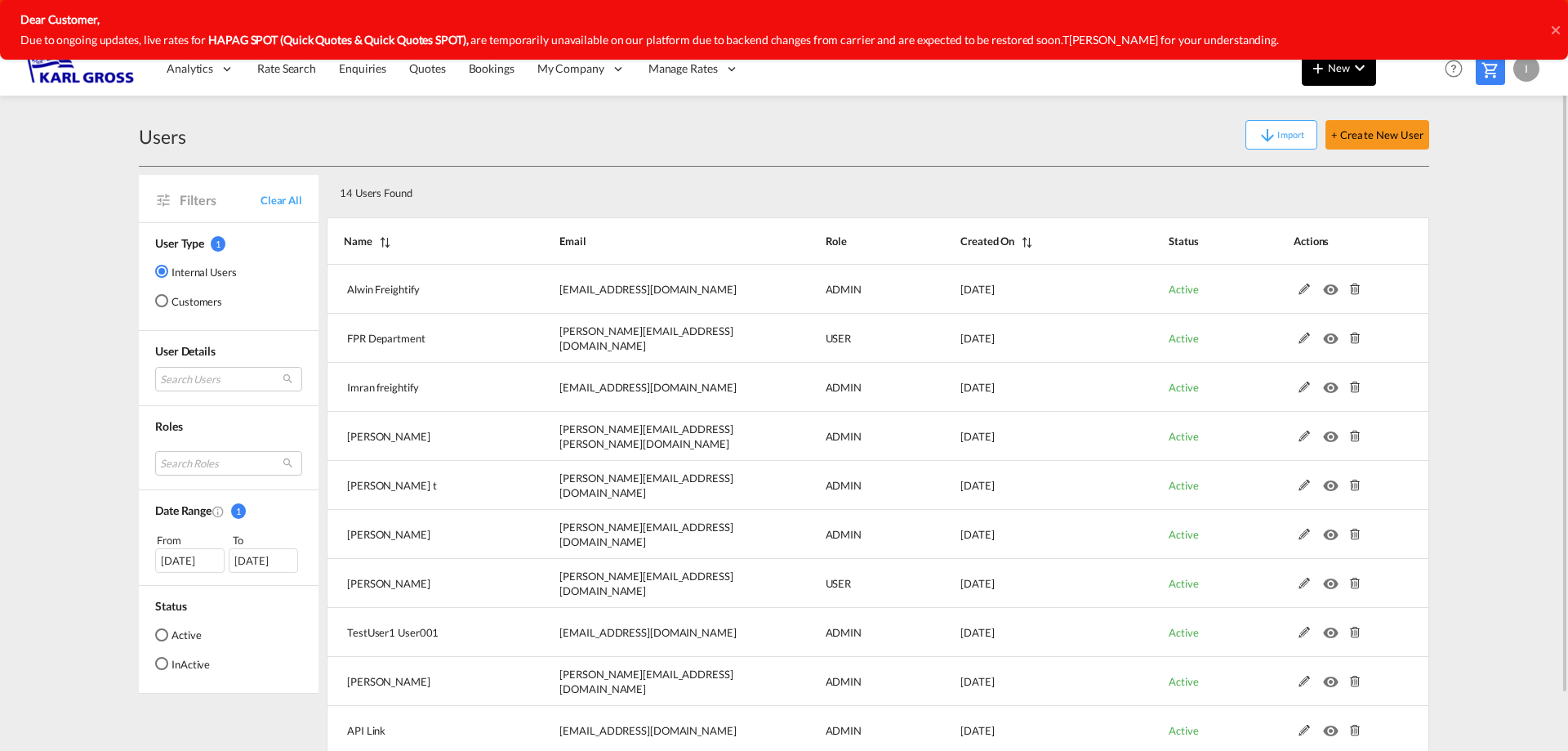
click at [1338, 84] on button "New" at bounding box center [1338, 69] width 74 height 33
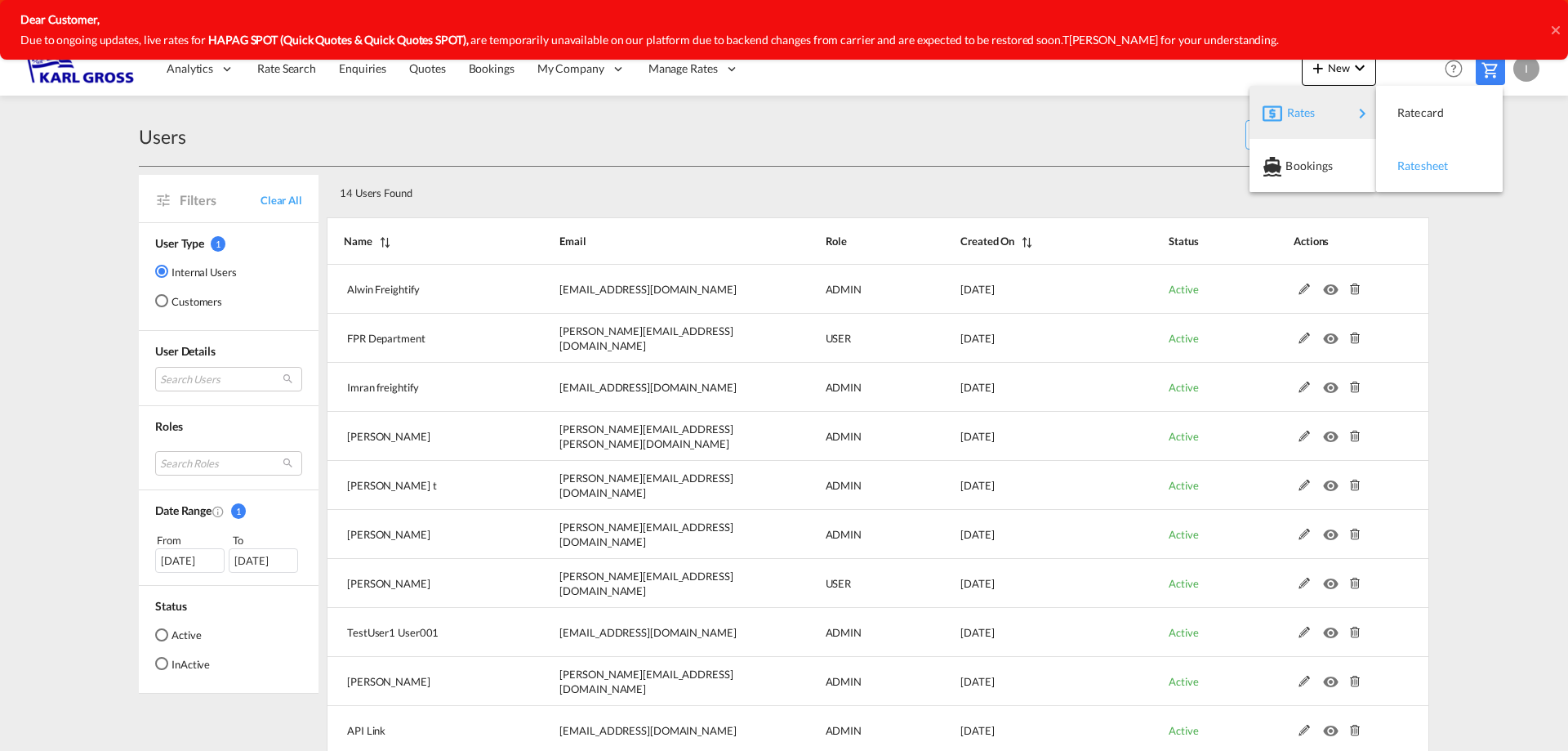
click at [1415, 167] on span "Ratesheet" at bounding box center [1406, 166] width 18 height 33
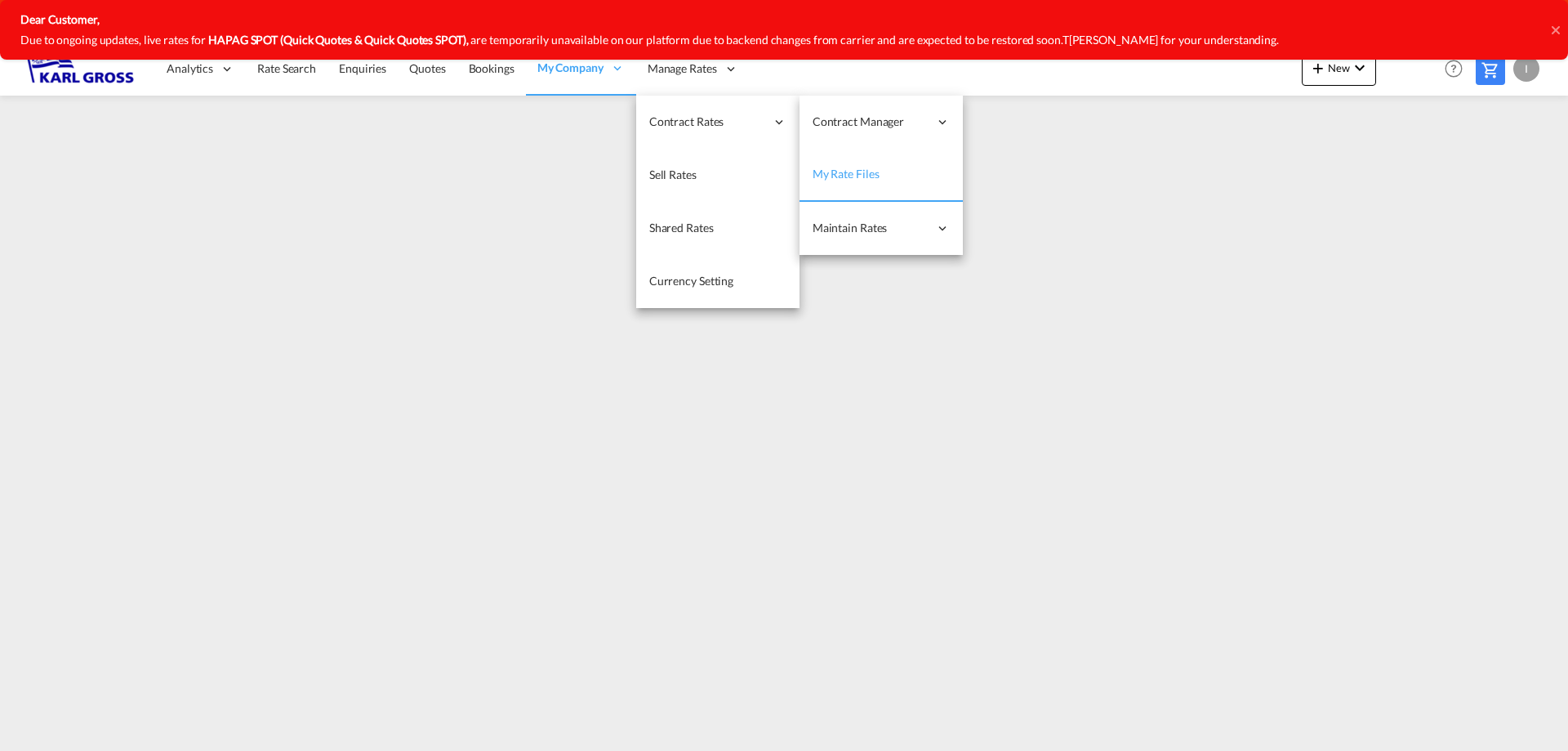
click at [882, 182] on link "My Rate Files" at bounding box center [881, 175] width 164 height 53
click at [821, 169] on span "My Rate Files" at bounding box center [845, 174] width 67 height 14
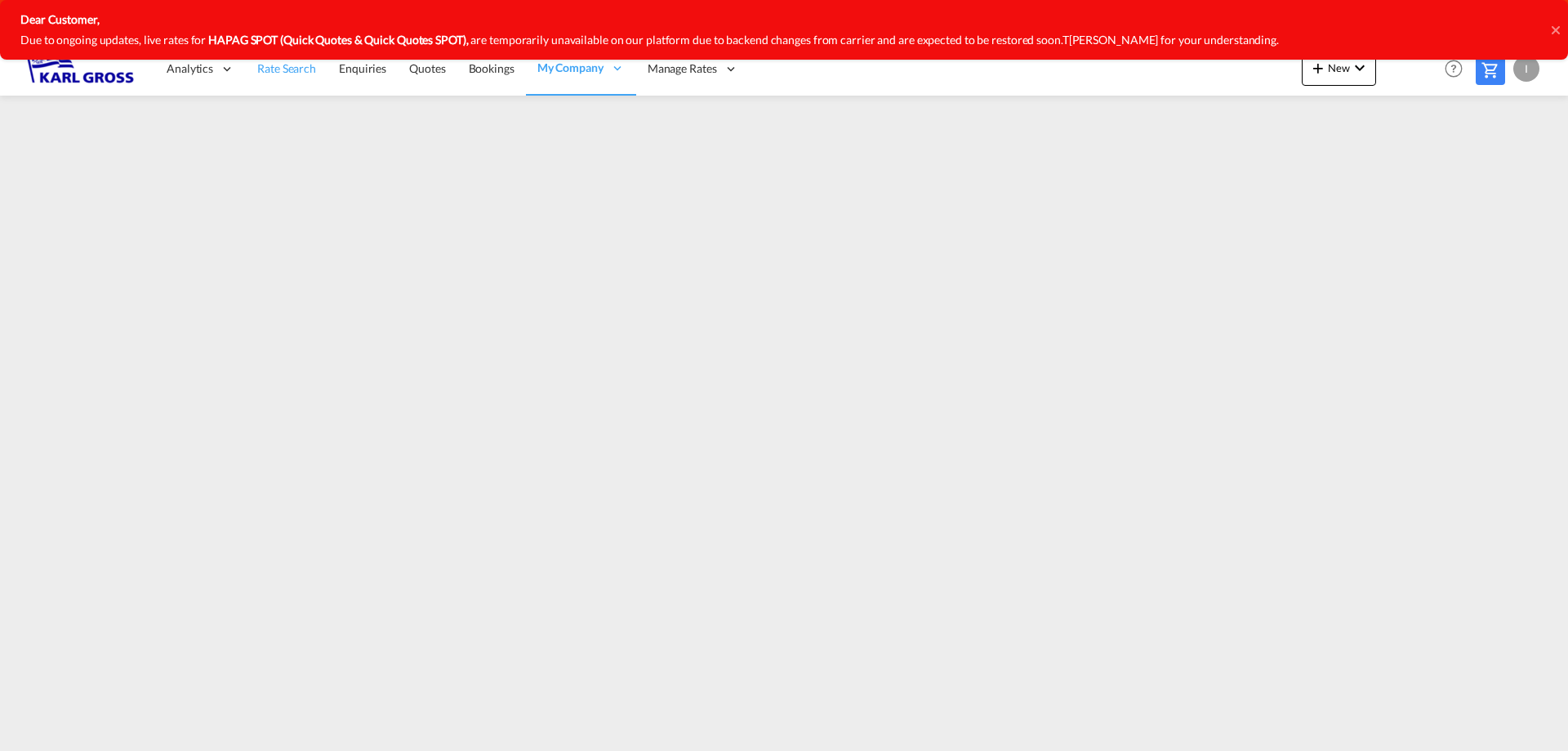
click at [287, 79] on link "Rate Search" at bounding box center [286, 69] width 82 height 53
